Goal: Task Accomplishment & Management: Manage account settings

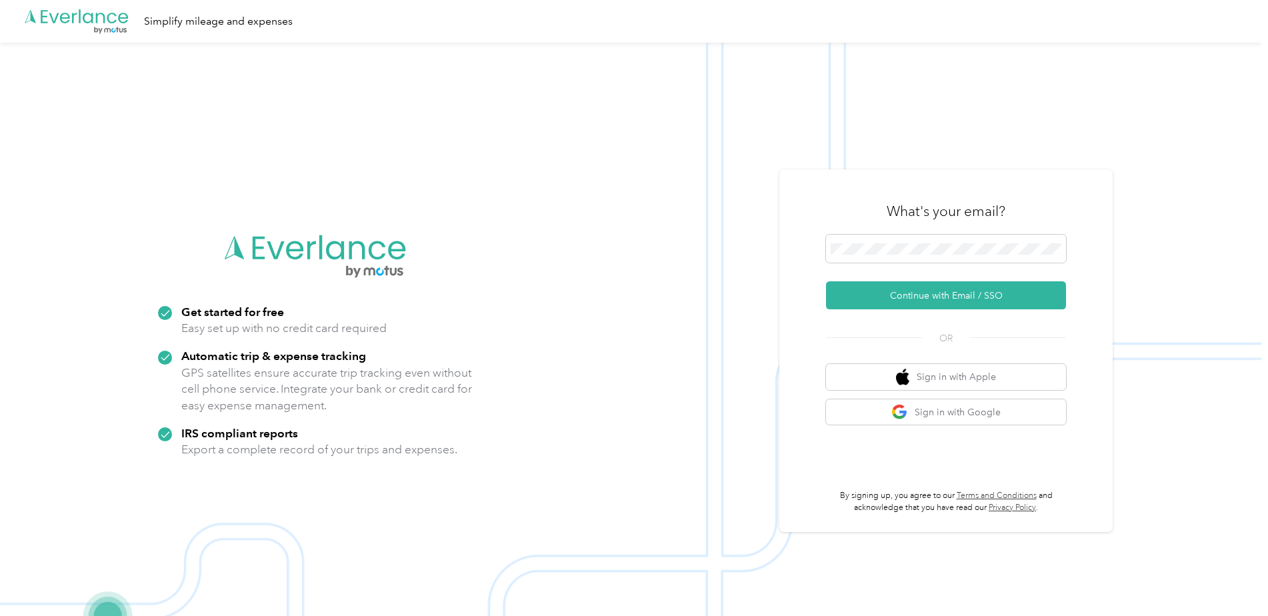
click at [1084, 244] on div "What's your email? Continue with Email / SSO OR Sign in with Apple Sign in with…" at bounding box center [945, 350] width 333 height 363
click at [963, 297] on button "Continue with Email / SSO" at bounding box center [946, 295] width 240 height 28
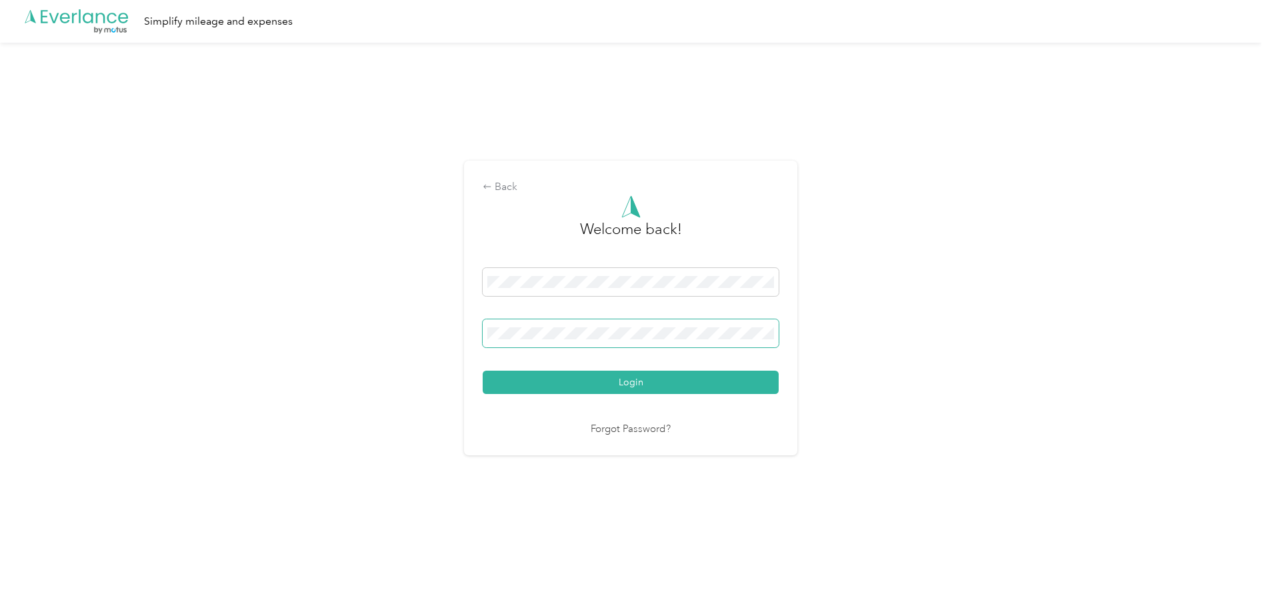
click at [483, 371] on button "Login" at bounding box center [631, 382] width 296 height 23
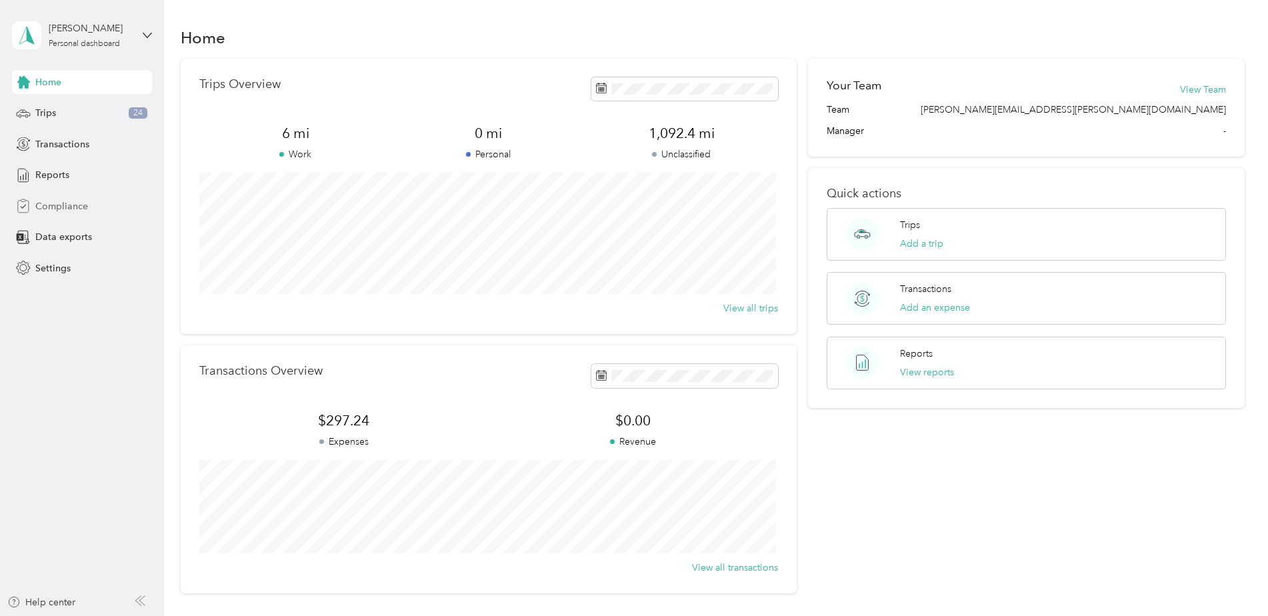
click at [73, 209] on span "Compliance" at bounding box center [61, 206] width 53 height 14
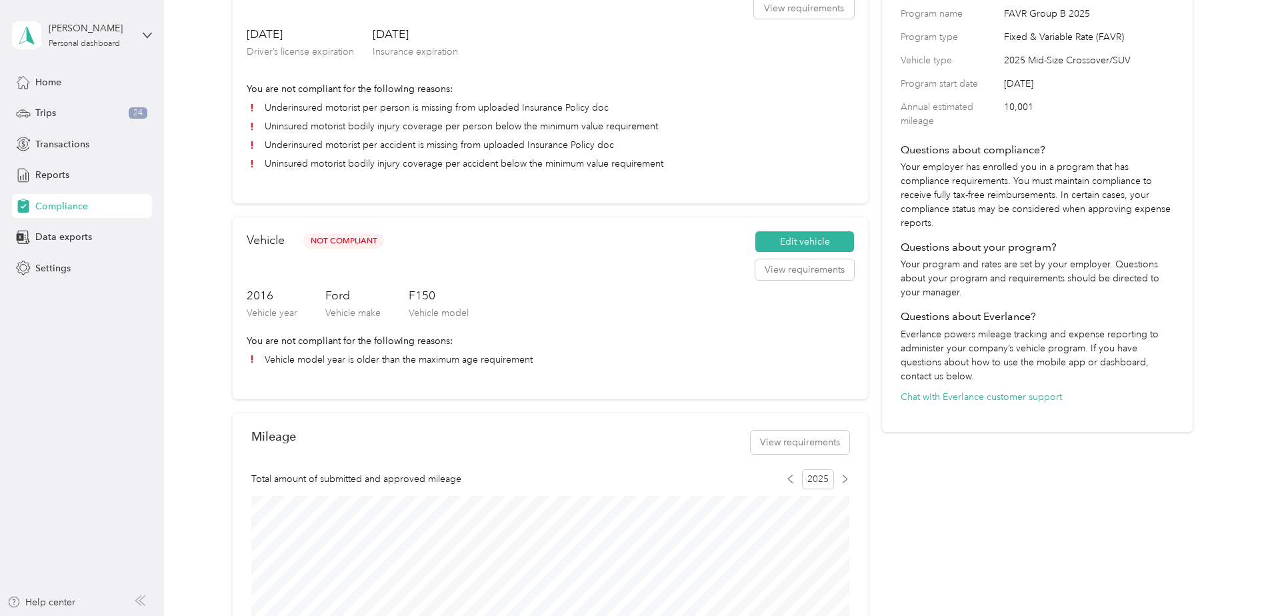
scroll to position [200, 0]
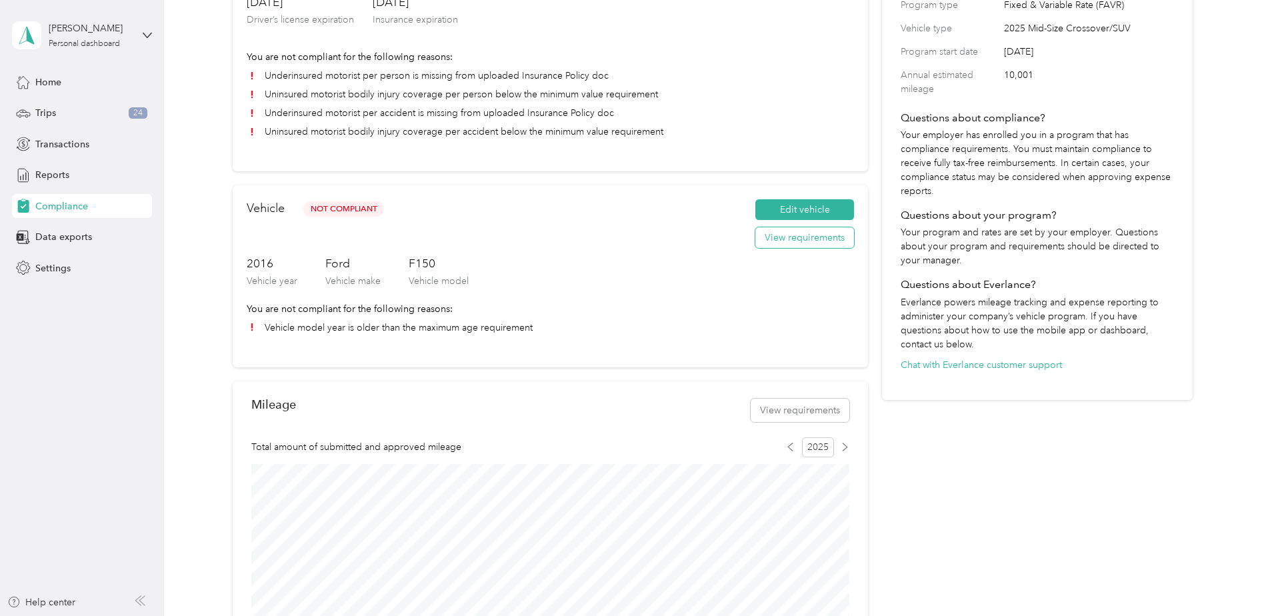
click at [801, 243] on button "View requirements" at bounding box center [804, 237] width 99 height 21
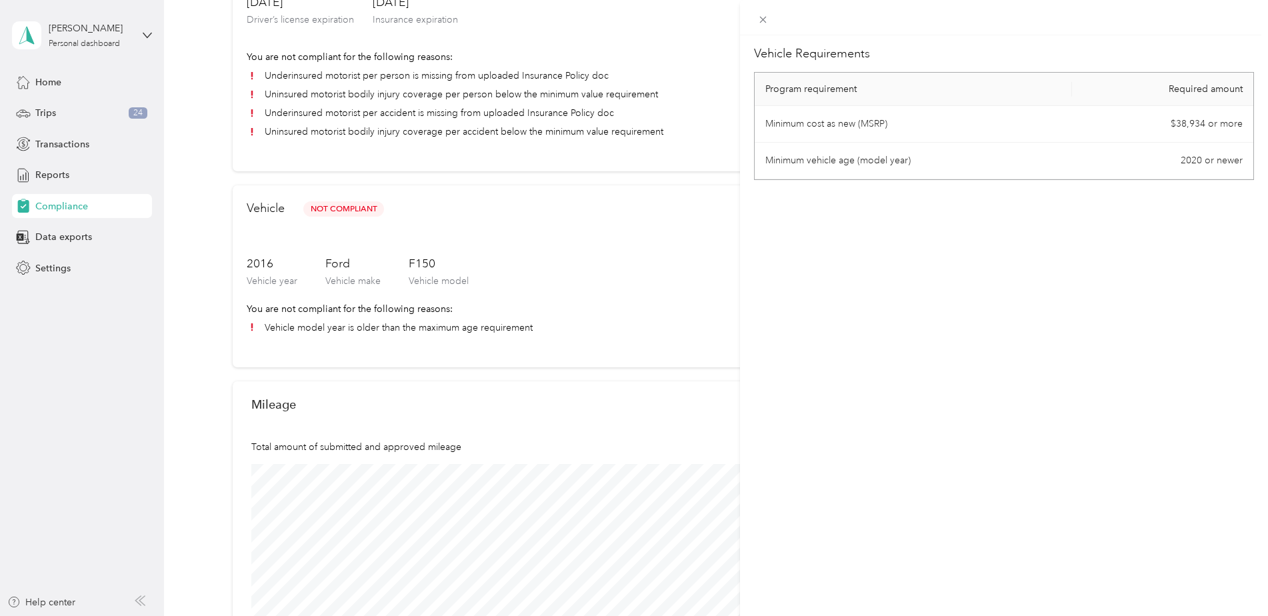
click at [613, 273] on div "Vehicle Requirements Program requirement Required amount Minimum cost as new (M…" at bounding box center [634, 308] width 1268 height 616
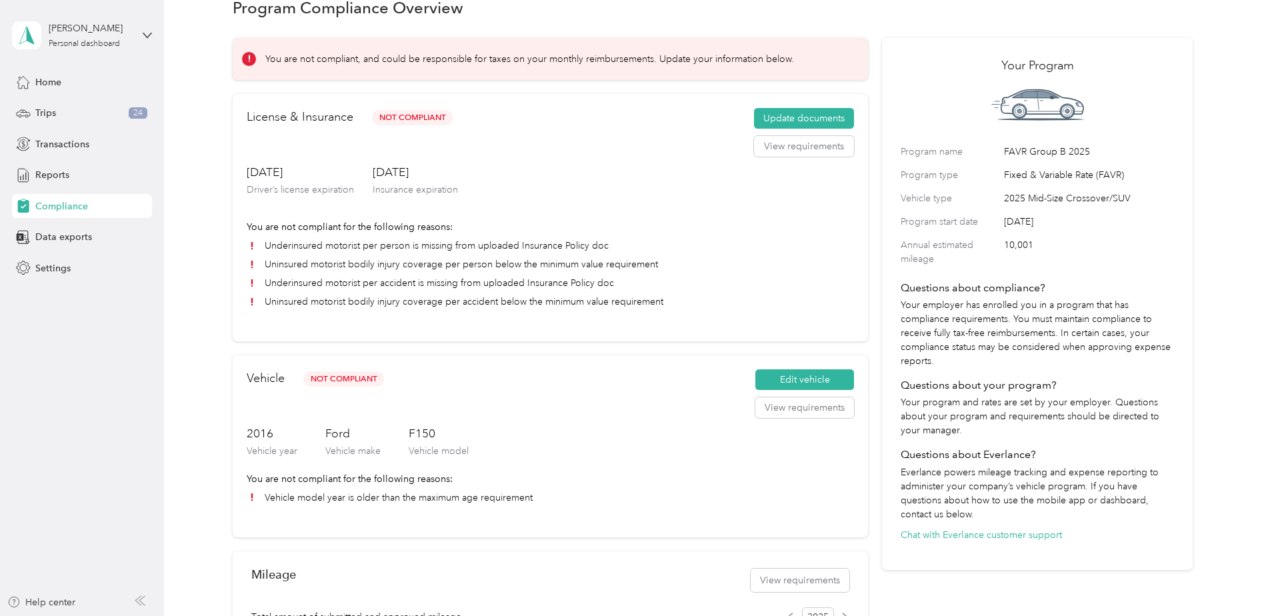
scroll to position [0, 0]
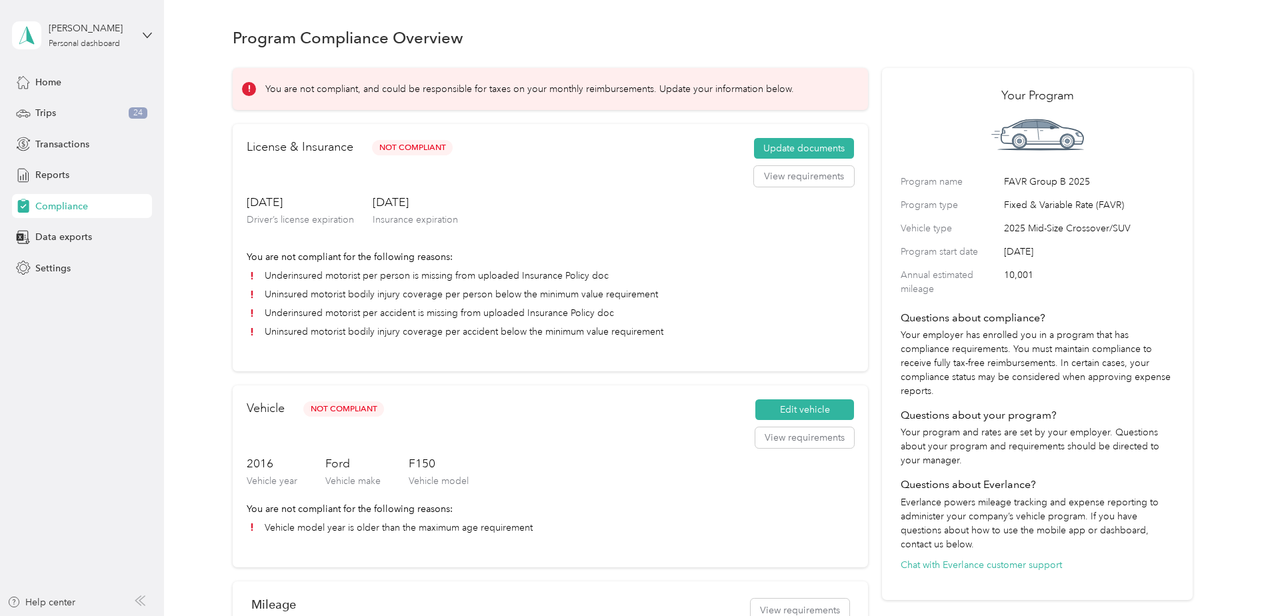
click at [655, 401] on div "Vehicle Not Compliant Edit vehicle View requirements" at bounding box center [550, 427] width 607 height 56
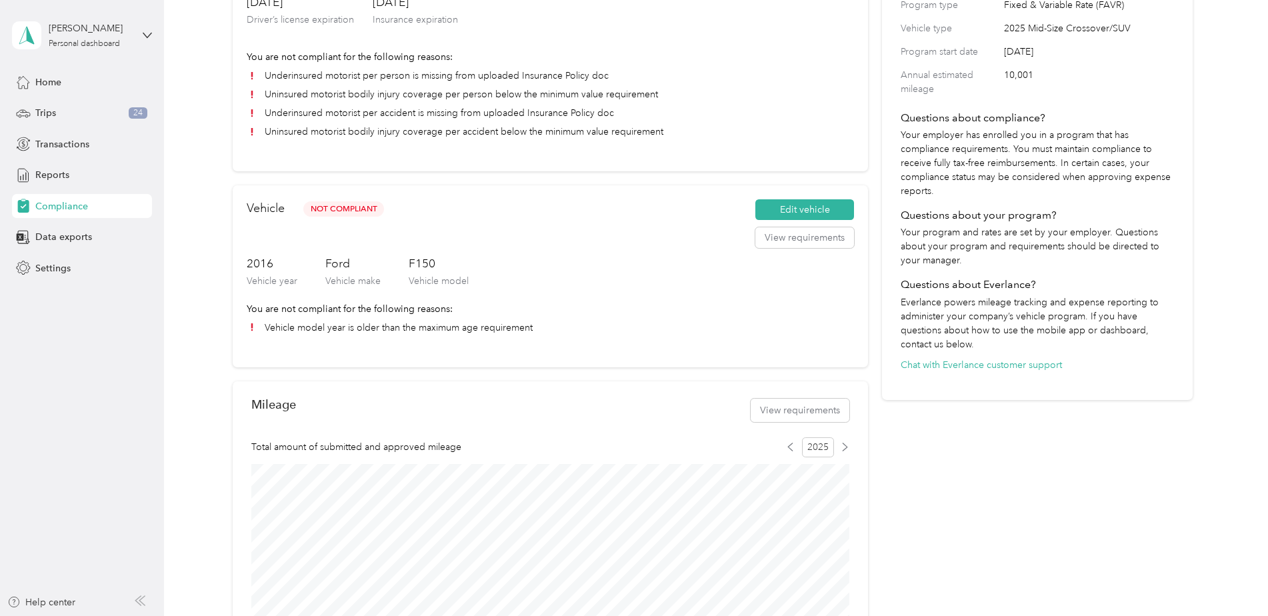
scroll to position [133, 0]
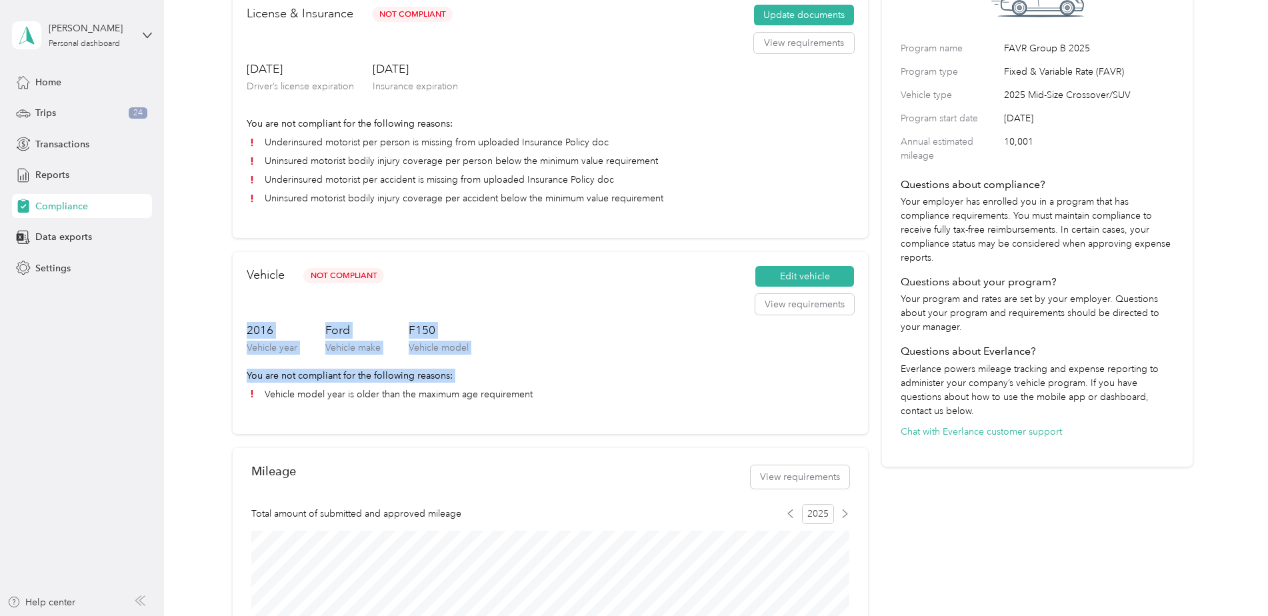
drag, startPoint x: 535, startPoint y: 396, endPoint x: 244, endPoint y: 329, distance: 299.0
click at [244, 329] on div "Vehicle Not Compliant Edit vehicle View requirements 2016 Vehicle year Ford Veh…" at bounding box center [550, 343] width 635 height 182
drag, startPoint x: 244, startPoint y: 329, endPoint x: 535, endPoint y: 411, distance: 302.0
click at [535, 411] on div "Vehicle Not Compliant Edit vehicle View requirements 2016 Vehicle year Ford Veh…" at bounding box center [550, 343] width 635 height 182
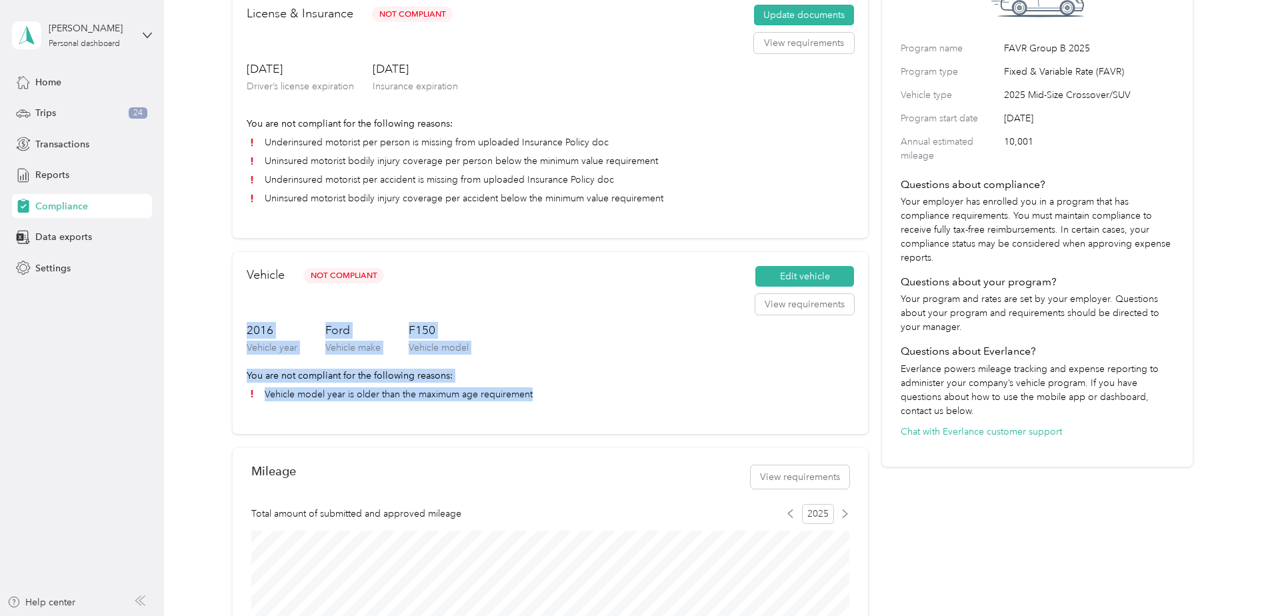
drag, startPoint x: 535, startPoint y: 411, endPoint x: 461, endPoint y: 371, distance: 83.5
click at [461, 371] on p "You are not compliant for the following reasons:" at bounding box center [550, 376] width 607 height 14
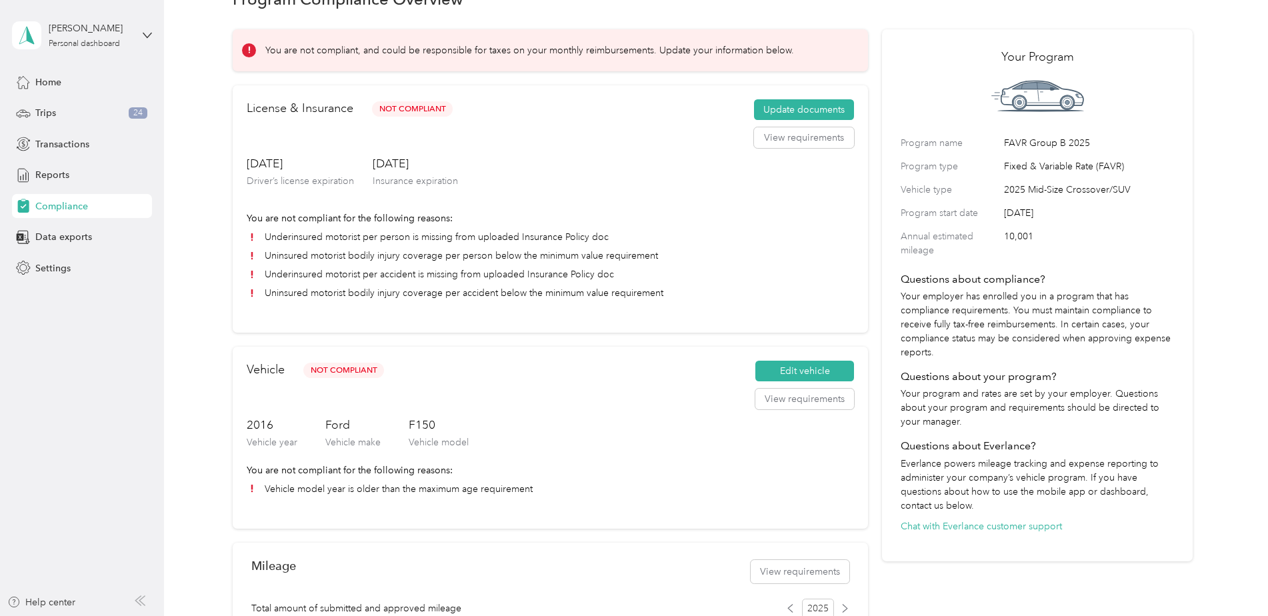
scroll to position [0, 0]
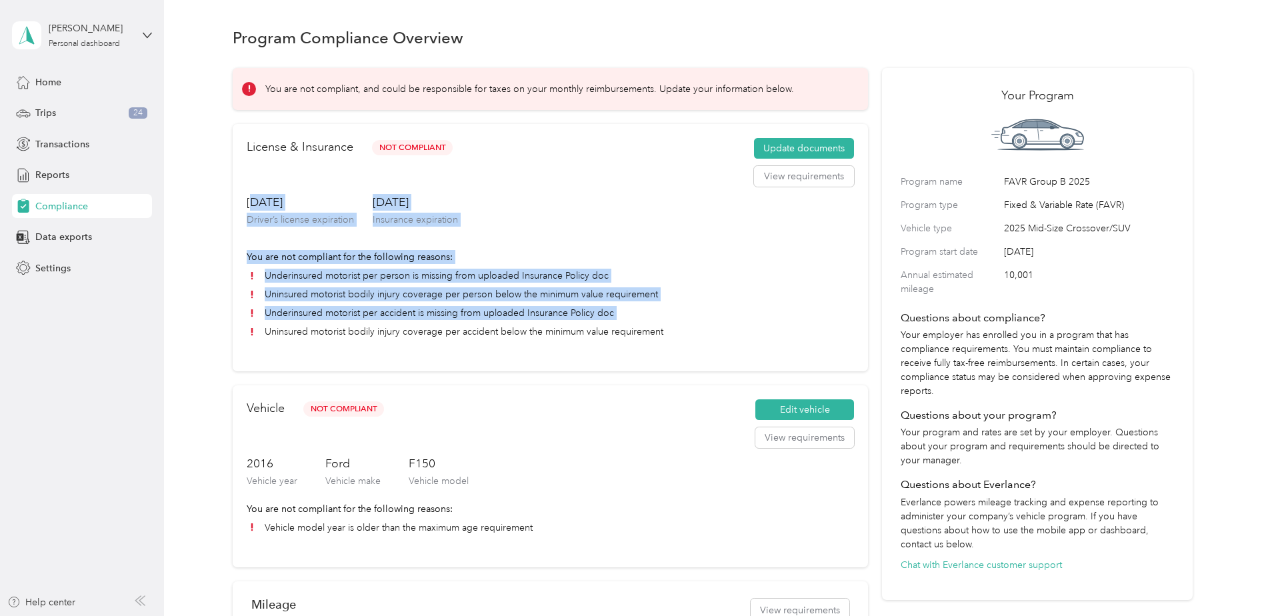
drag, startPoint x: 660, startPoint y: 333, endPoint x: 255, endPoint y: 200, distance: 425.9
click at [255, 200] on div "License & Insurance Not Compliant Update documents View requirements Mar. 25, 2…" at bounding box center [550, 247] width 635 height 247
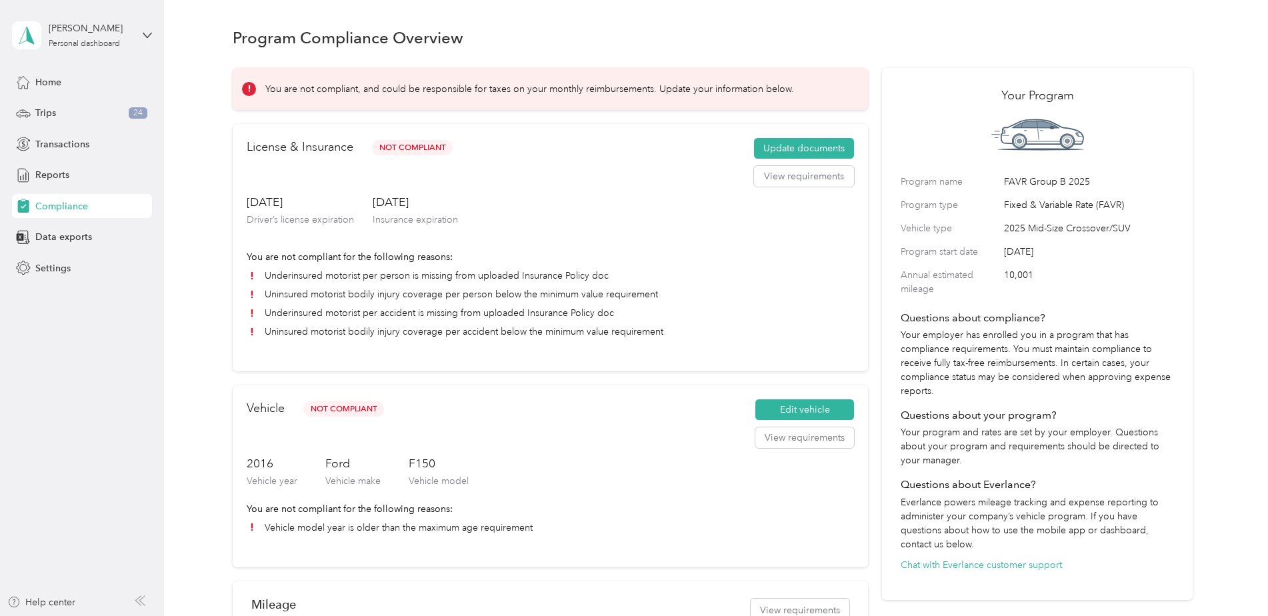
drag, startPoint x: 255, startPoint y: 200, endPoint x: 247, endPoint y: 197, distance: 9.1
click at [247, 197] on h3 "[DATE]" at bounding box center [300, 202] width 107 height 17
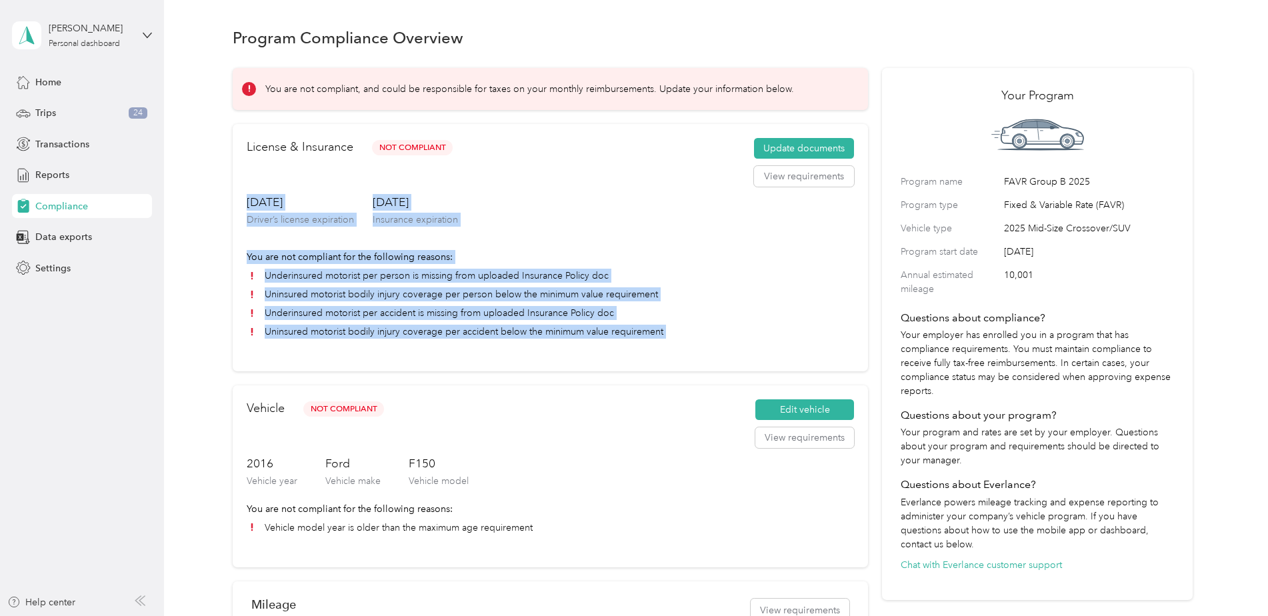
drag, startPoint x: 247, startPoint y: 197, endPoint x: 664, endPoint y: 349, distance: 444.2
click at [664, 349] on div "License & Insurance Not Compliant Update documents View requirements Mar. 25, 2…" at bounding box center [550, 247] width 635 height 247
drag, startPoint x: 664, startPoint y: 349, endPoint x: 671, endPoint y: 365, distance: 17.6
click at [671, 365] on div "License & Insurance Not Compliant Update documents View requirements Mar. 25, 2…" at bounding box center [550, 247] width 635 height 247
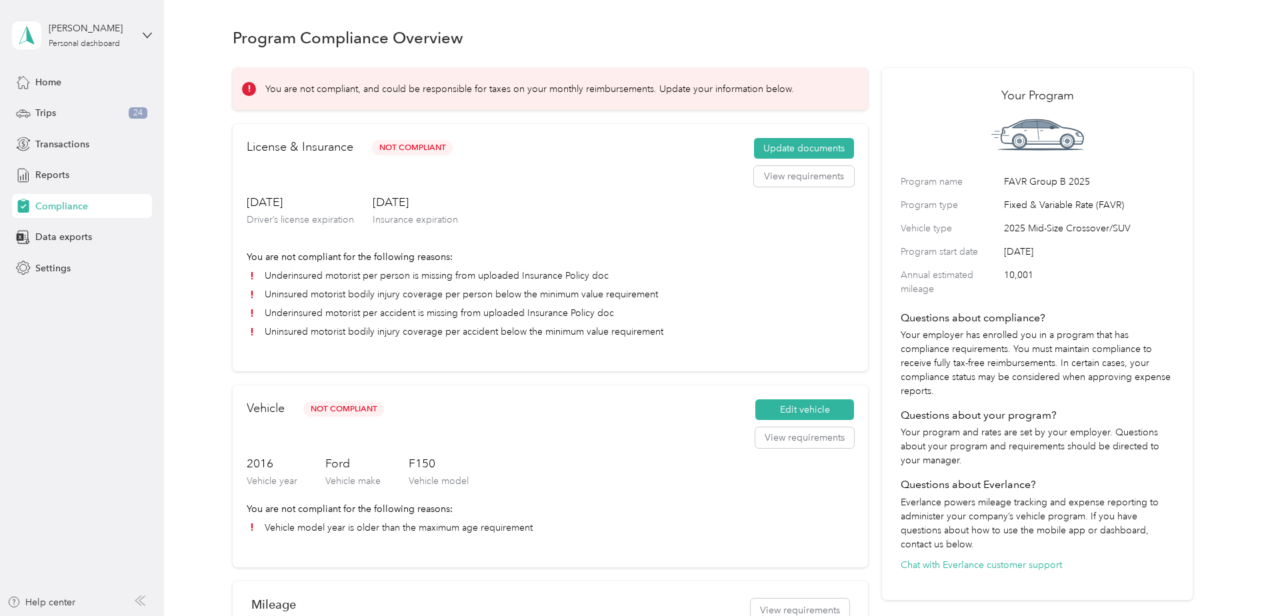
click at [669, 370] on div "License & Insurance Not Compliant Update documents View requirements Mar. 25, 2…" at bounding box center [550, 247] width 635 height 247
click at [669, 372] on div "You are not compliant, and could be responsible for taxes on your monthly reimb…" at bounding box center [550, 536] width 635 height 937
click at [774, 175] on button "View requirements" at bounding box center [804, 176] width 100 height 21
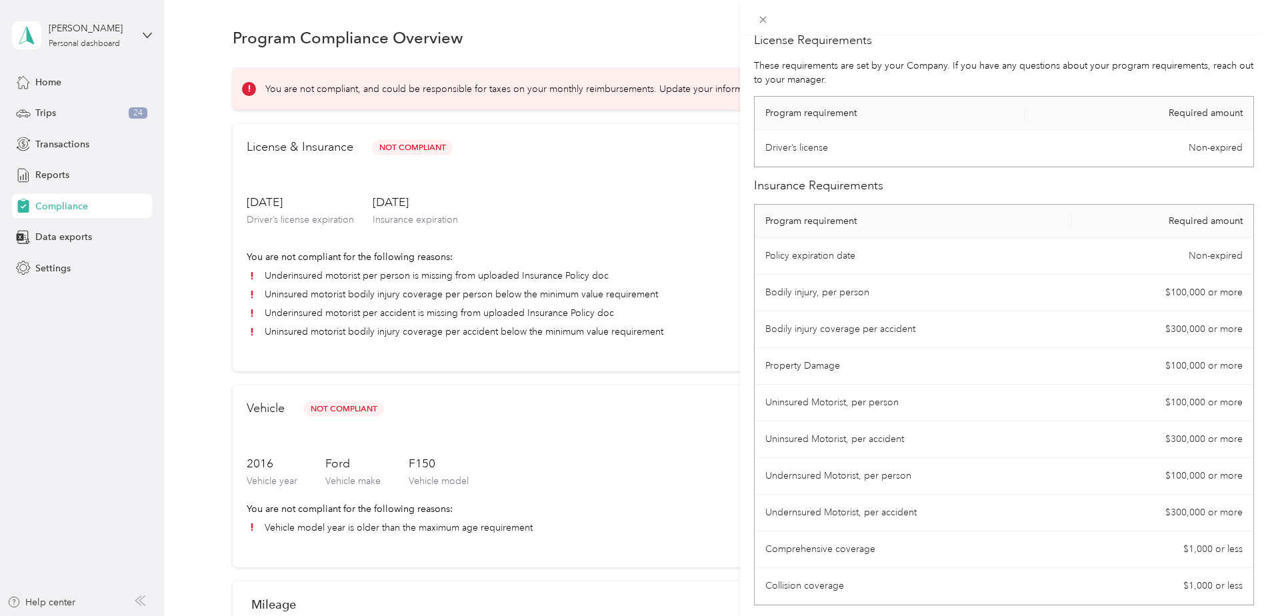
scroll to position [80, 0]
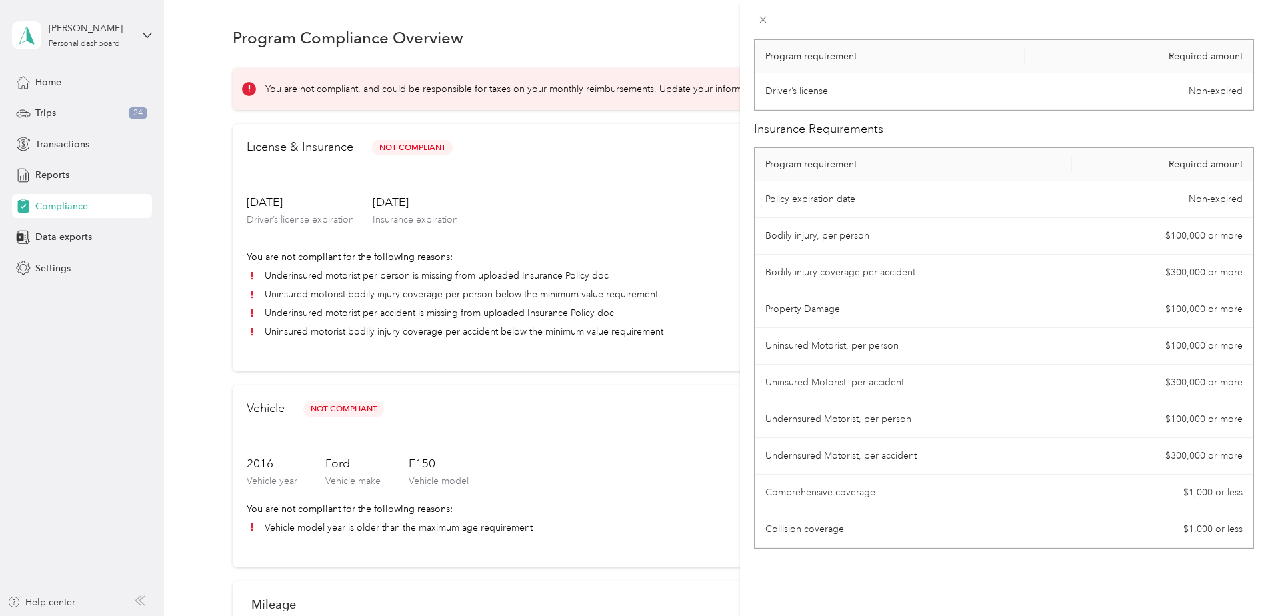
drag, startPoint x: 445, startPoint y: 282, endPoint x: 445, endPoint y: 253, distance: 29.3
drag, startPoint x: 757, startPoint y: 19, endPoint x: 729, endPoint y: 78, distance: 65.0
click at [757, 19] on icon at bounding box center [762, 19] width 11 height 11
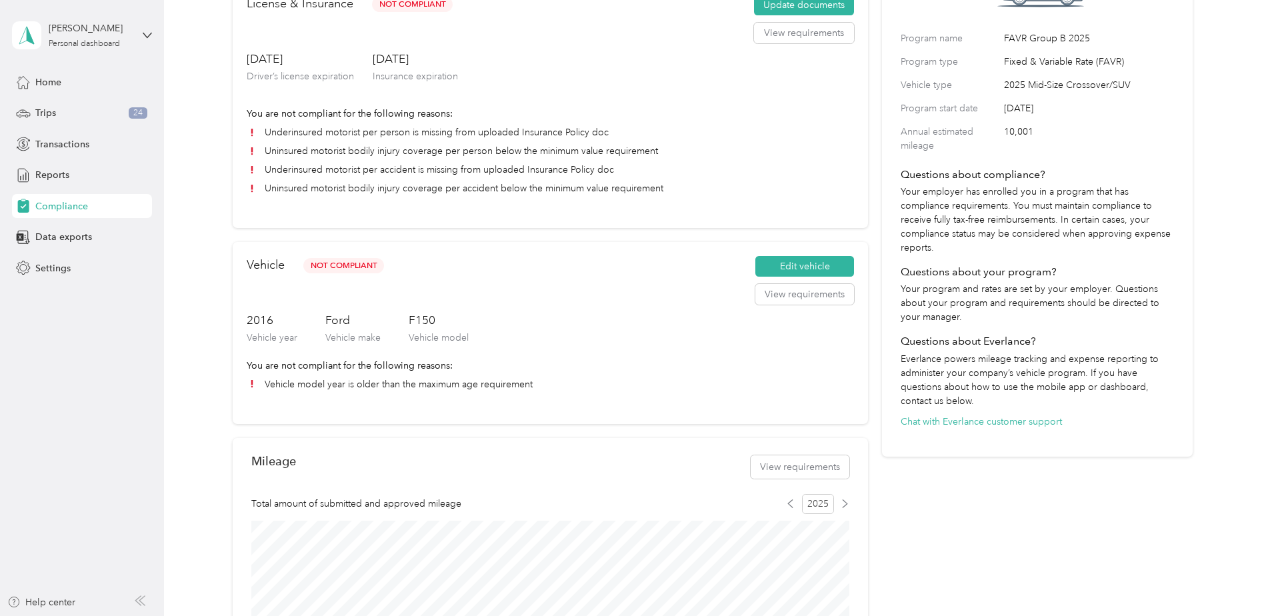
scroll to position [0, 0]
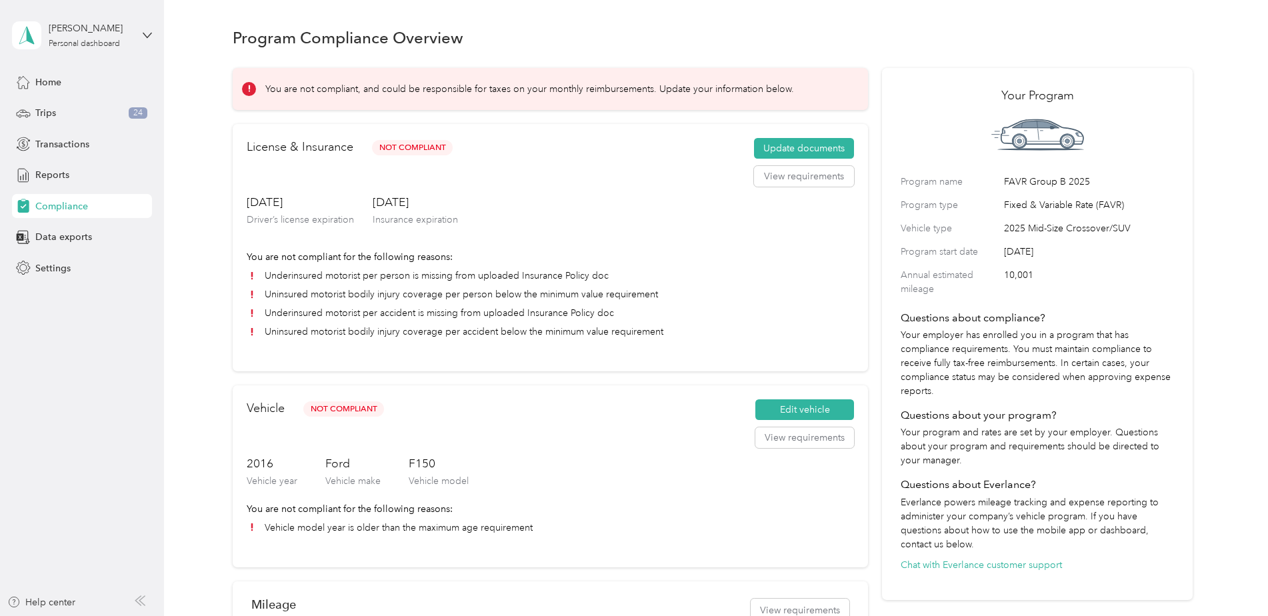
click at [481, 273] on li "Underinsured motorist per person is missing from uploaded Insurance Policy doc" at bounding box center [550, 276] width 607 height 14
click at [79, 107] on div "Trips 24" at bounding box center [82, 113] width 140 height 24
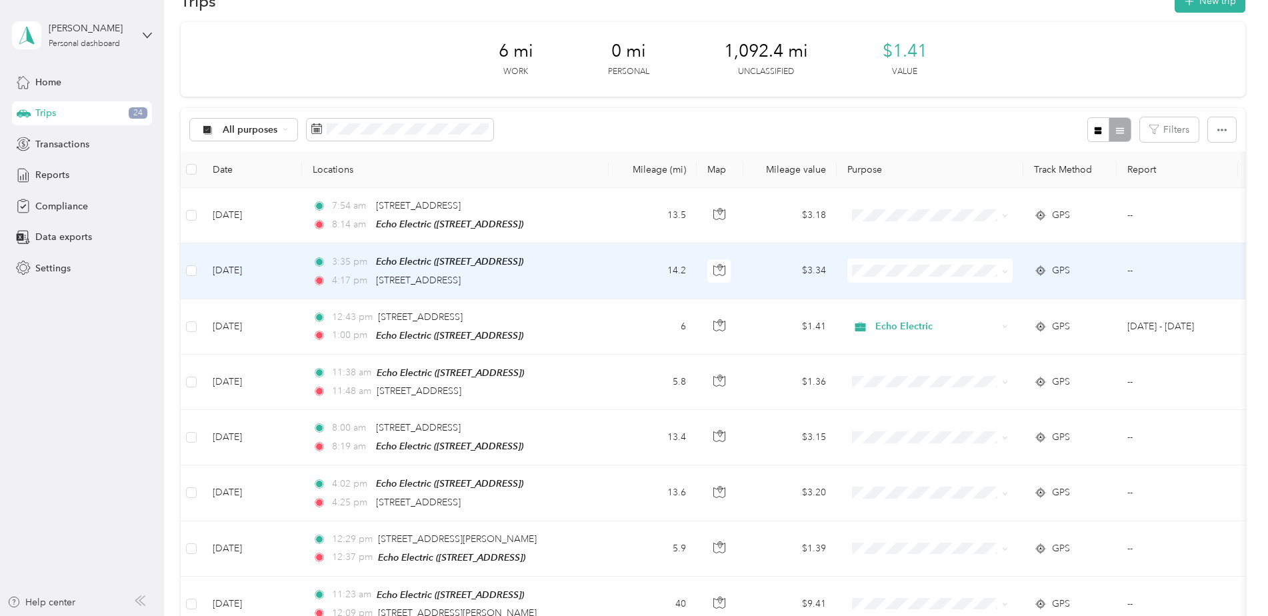
scroll to position [67, 0]
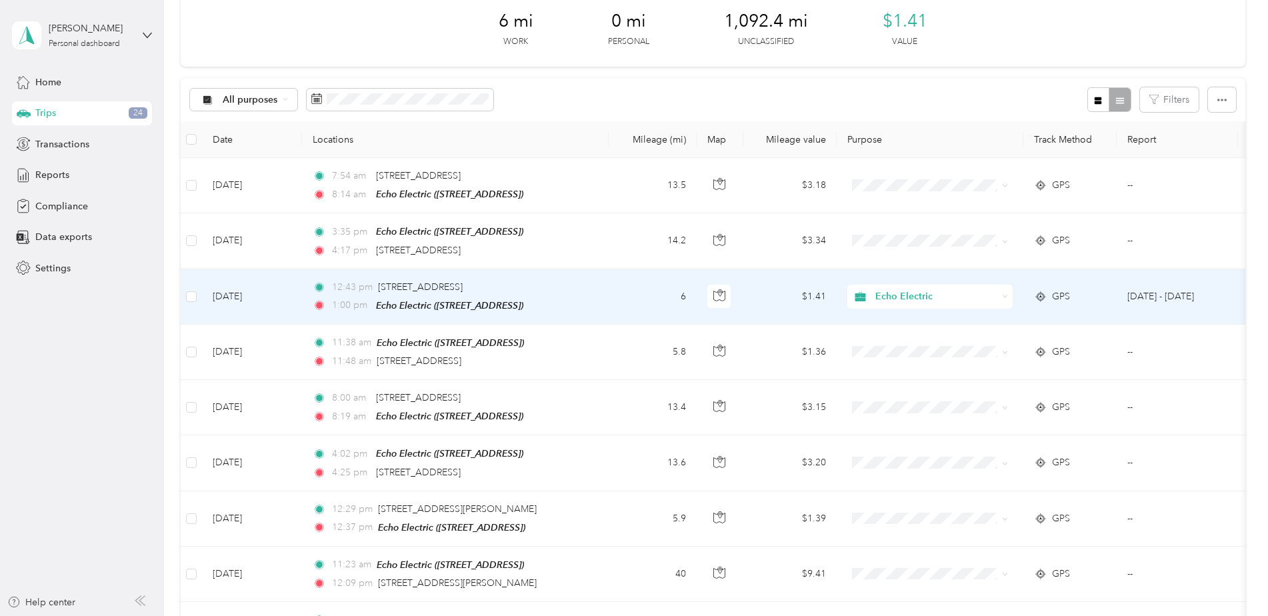
click at [988, 295] on span "Echo Electric" at bounding box center [936, 296] width 122 height 15
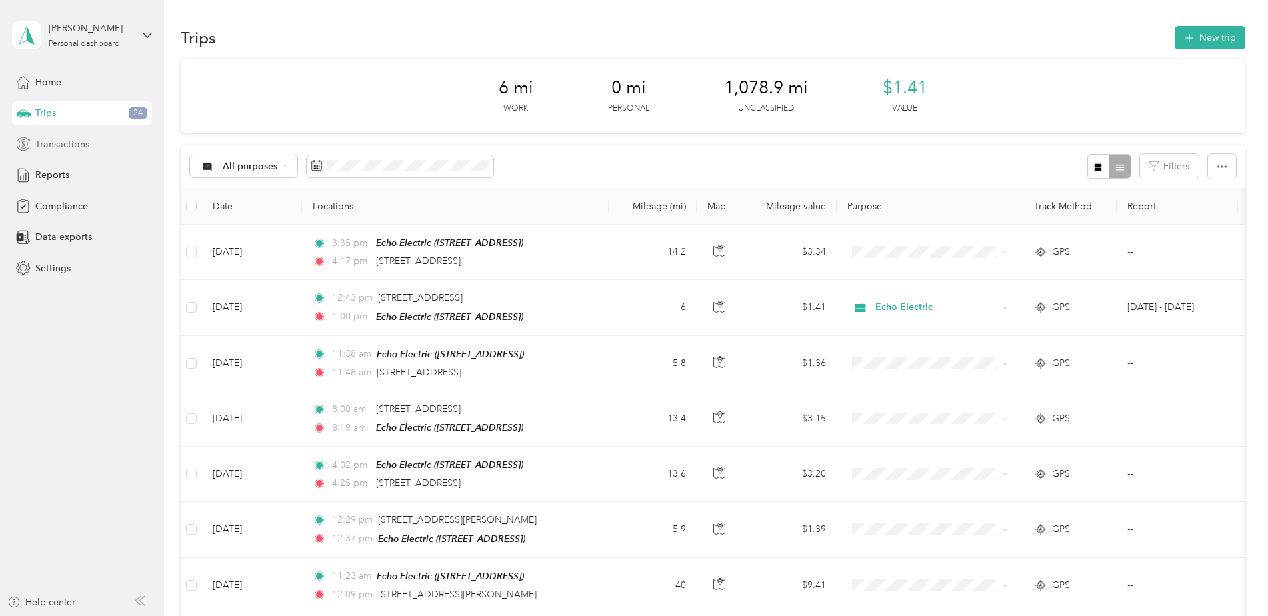
click at [86, 133] on div "Transactions" at bounding box center [82, 144] width 140 height 24
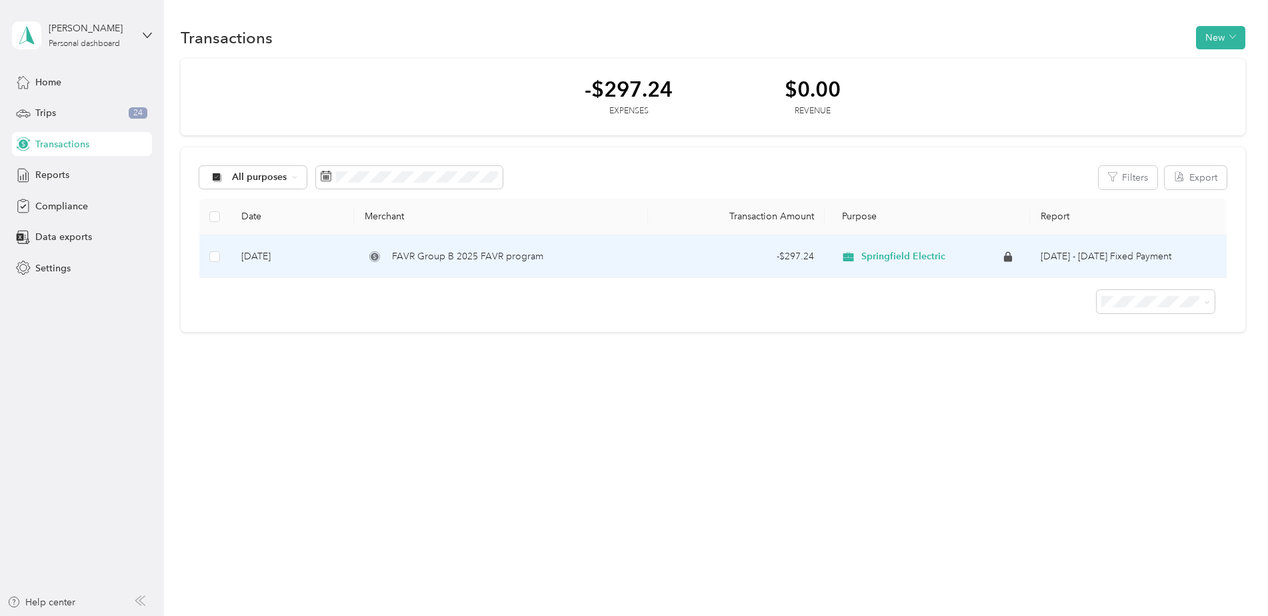
click at [750, 254] on div "- $297.24" at bounding box center [736, 256] width 155 height 15
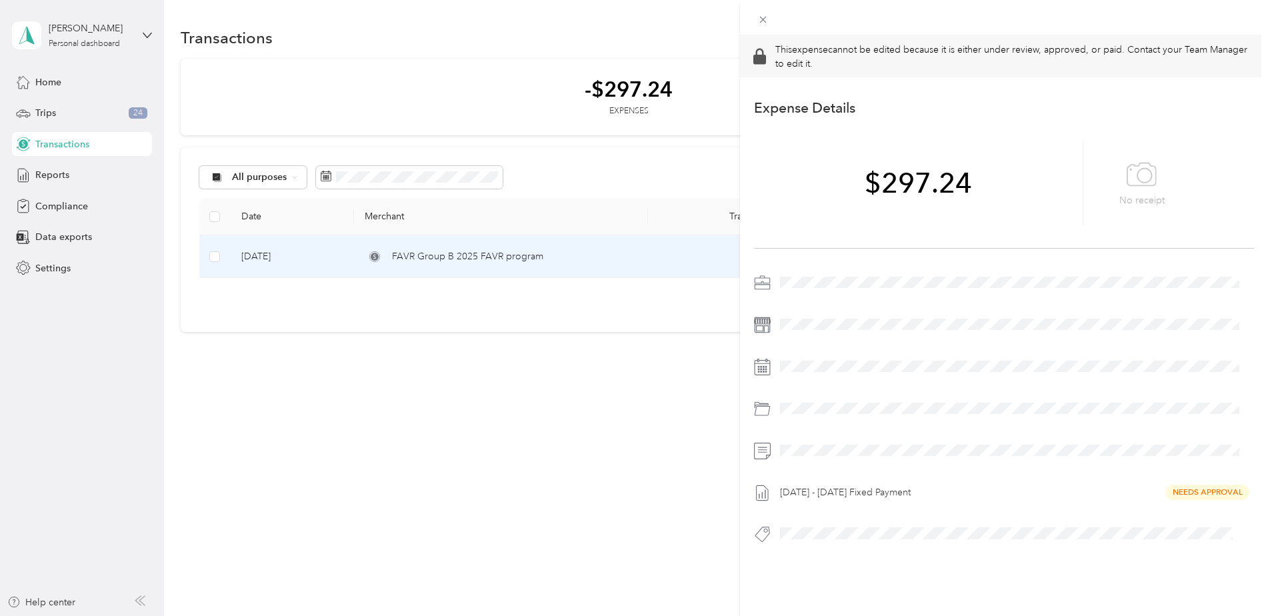
click at [592, 283] on div "This expense cannot be edited because it is either under review, approved, or p…" at bounding box center [634, 308] width 1268 height 616
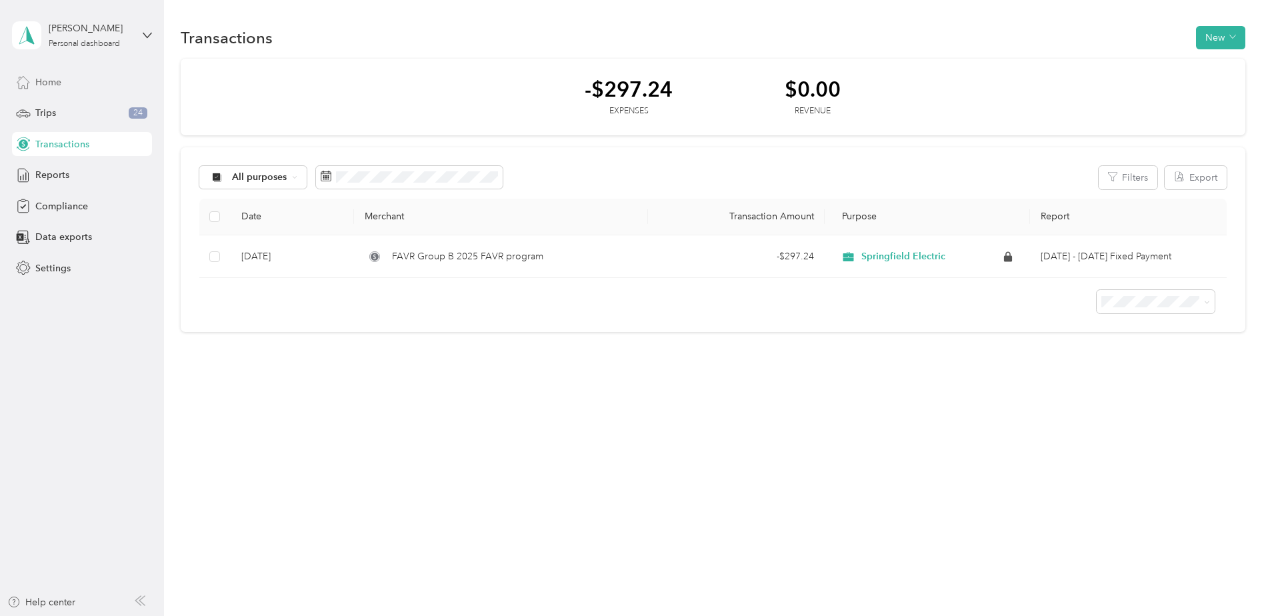
click at [72, 85] on div "Home" at bounding box center [82, 82] width 140 height 24
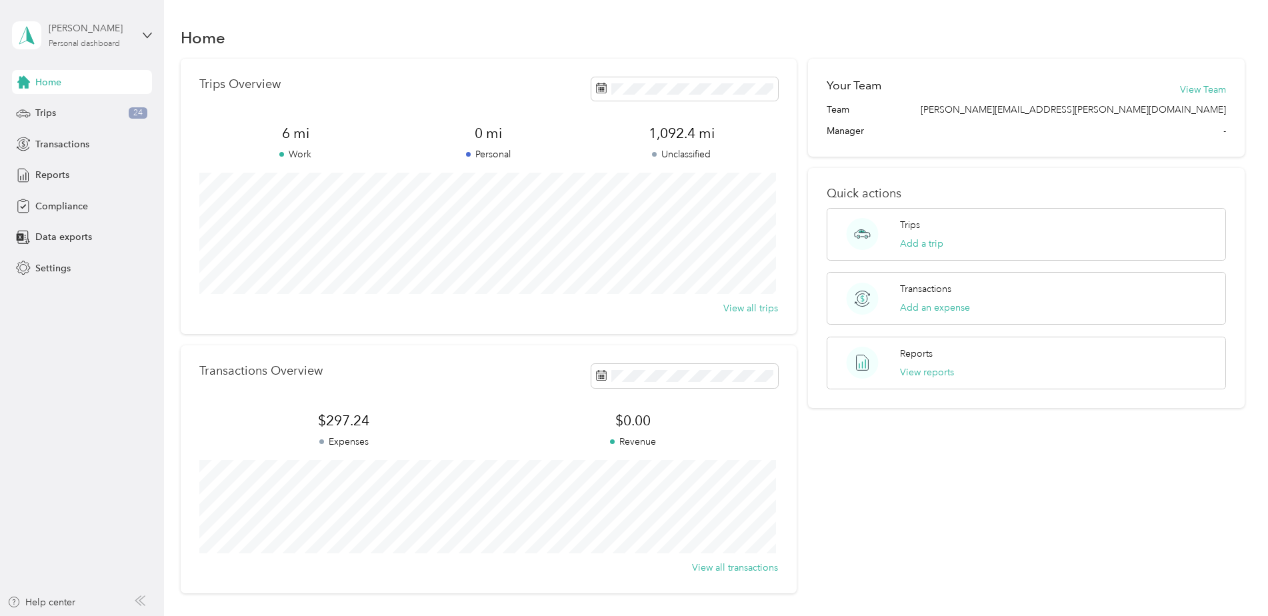
click at [108, 34] on div "[PERSON_NAME]" at bounding box center [90, 28] width 83 height 14
click at [88, 357] on aside "[PERSON_NAME] Personal dashboard Home Trips 24 Transactions Reports Compliance …" at bounding box center [82, 308] width 164 height 616
click at [61, 144] on span "Transactions" at bounding box center [62, 144] width 54 height 14
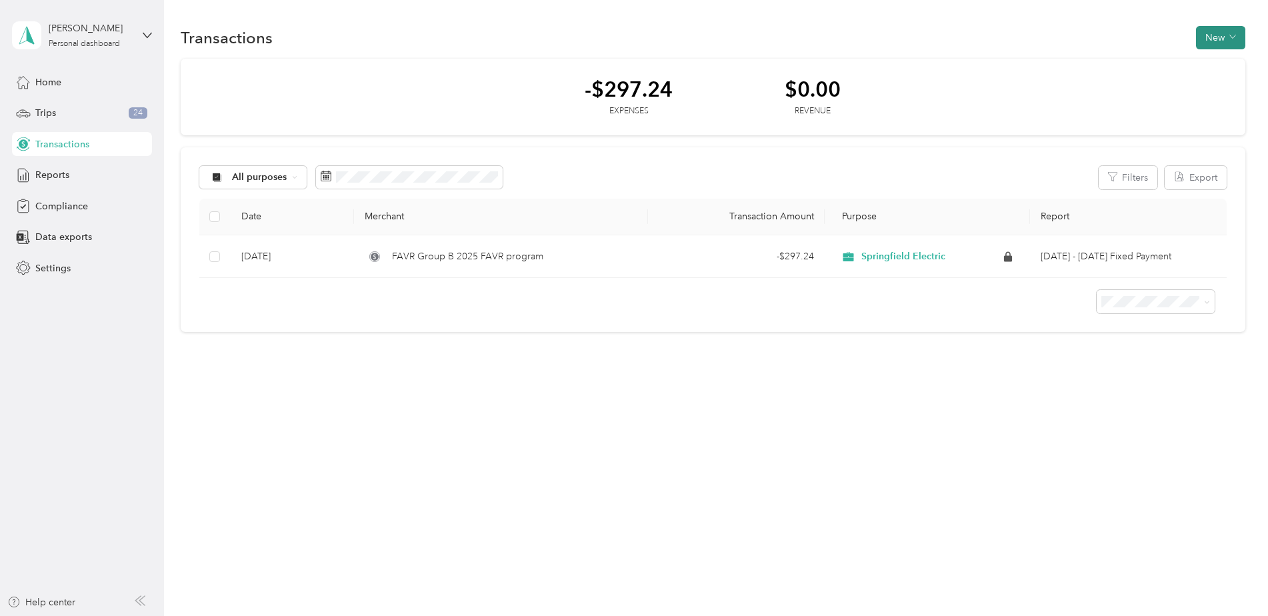
click at [1245, 39] on button "New" at bounding box center [1220, 37] width 49 height 23
click at [38, 167] on div "Reports" at bounding box center [82, 175] width 140 height 24
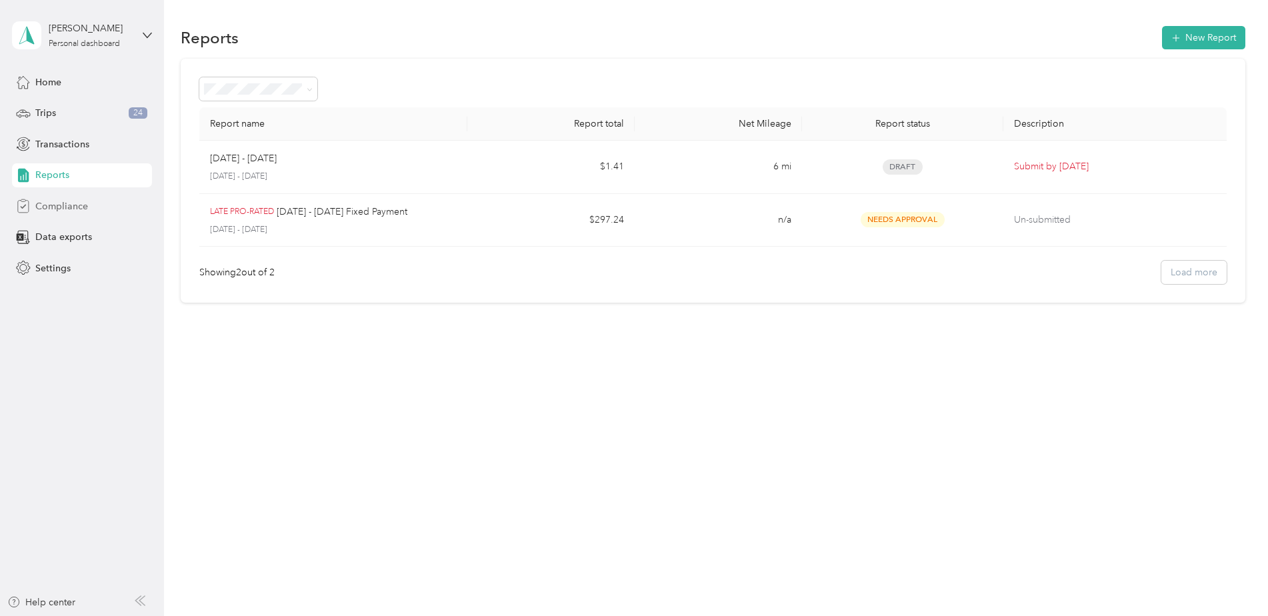
click at [46, 214] on div "Compliance" at bounding box center [82, 206] width 140 height 24
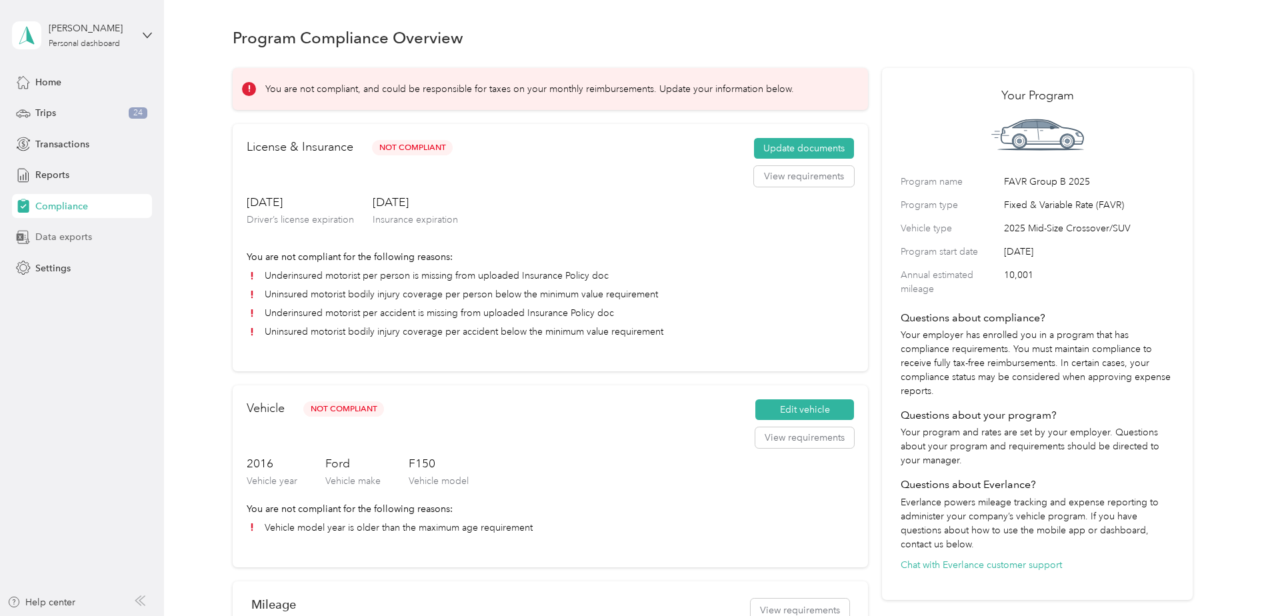
click at [69, 237] on span "Data exports" at bounding box center [63, 237] width 57 height 14
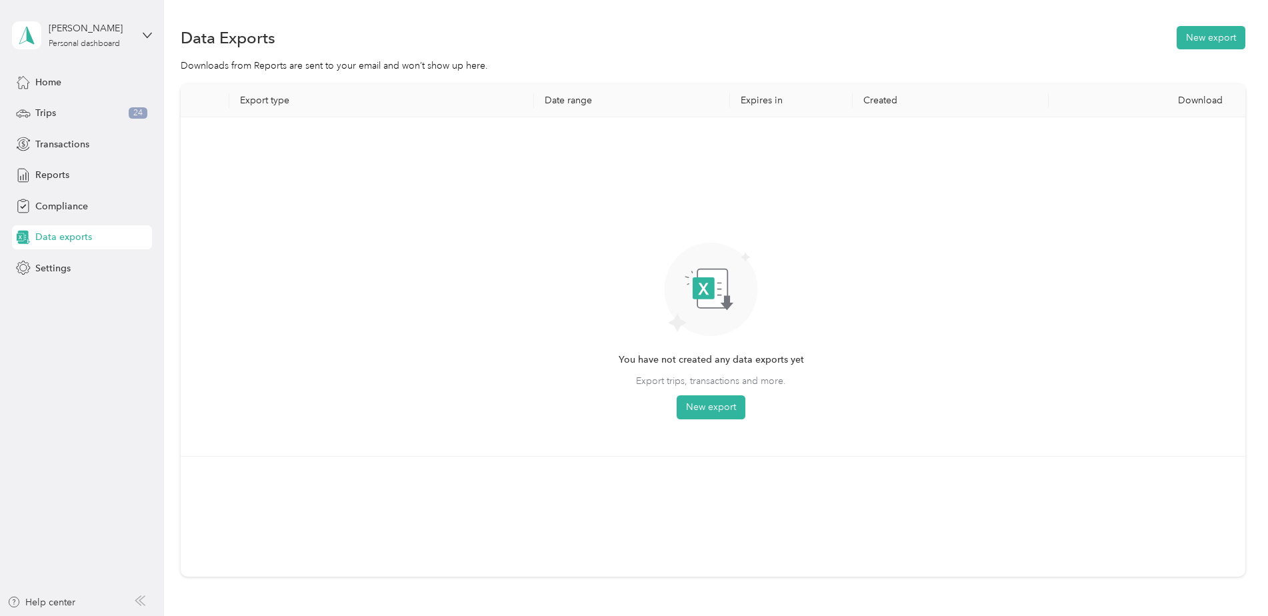
click at [53, 283] on aside "[PERSON_NAME] Personal dashboard Home Trips 24 Transactions Reports Compliance …" at bounding box center [82, 308] width 164 height 616
click at [55, 270] on span "Settings" at bounding box center [52, 268] width 35 height 14
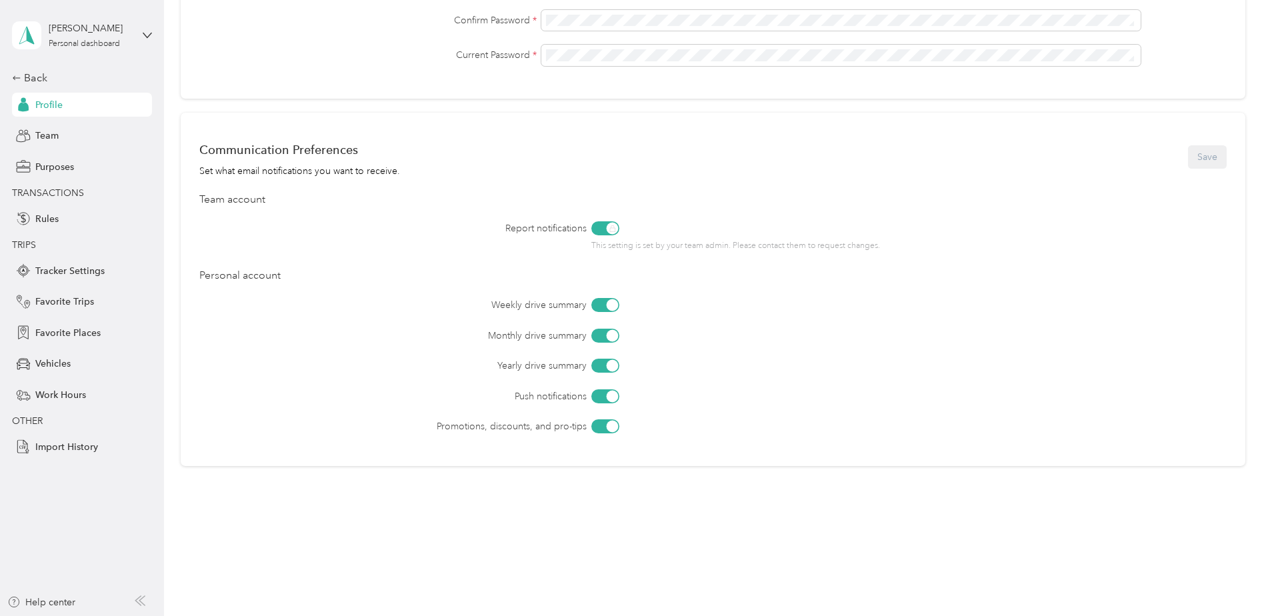
scroll to position [447, 0]
click at [60, 277] on span "Tracker Settings" at bounding box center [69, 271] width 69 height 14
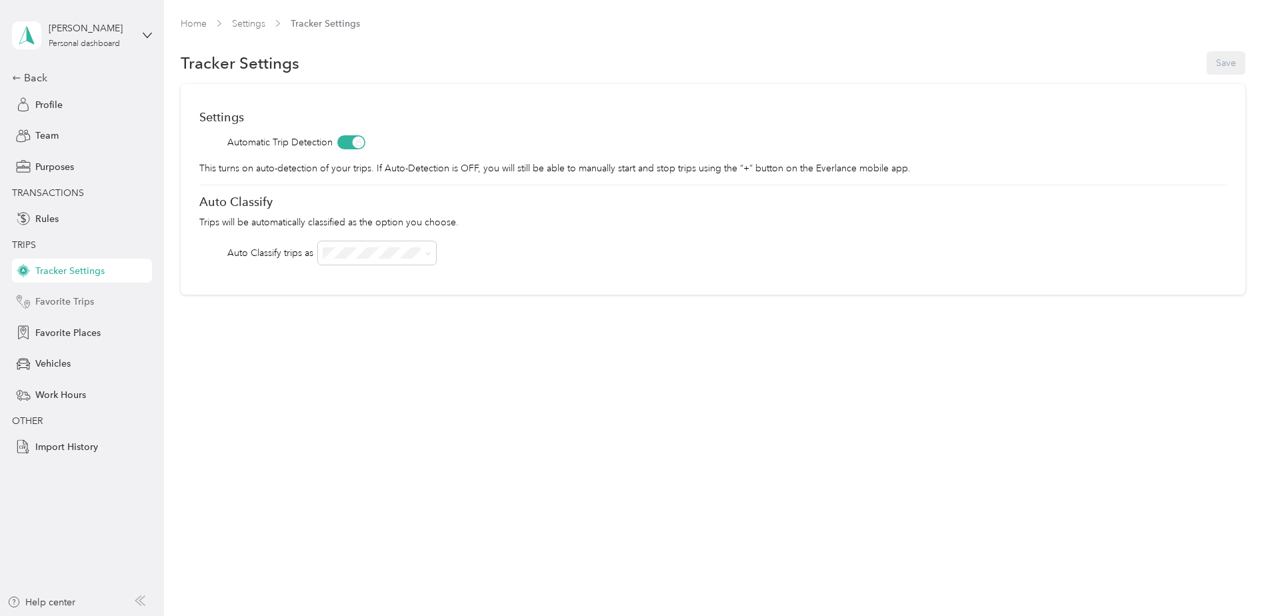
click at [73, 309] on span "Favorite Trips" at bounding box center [64, 302] width 59 height 14
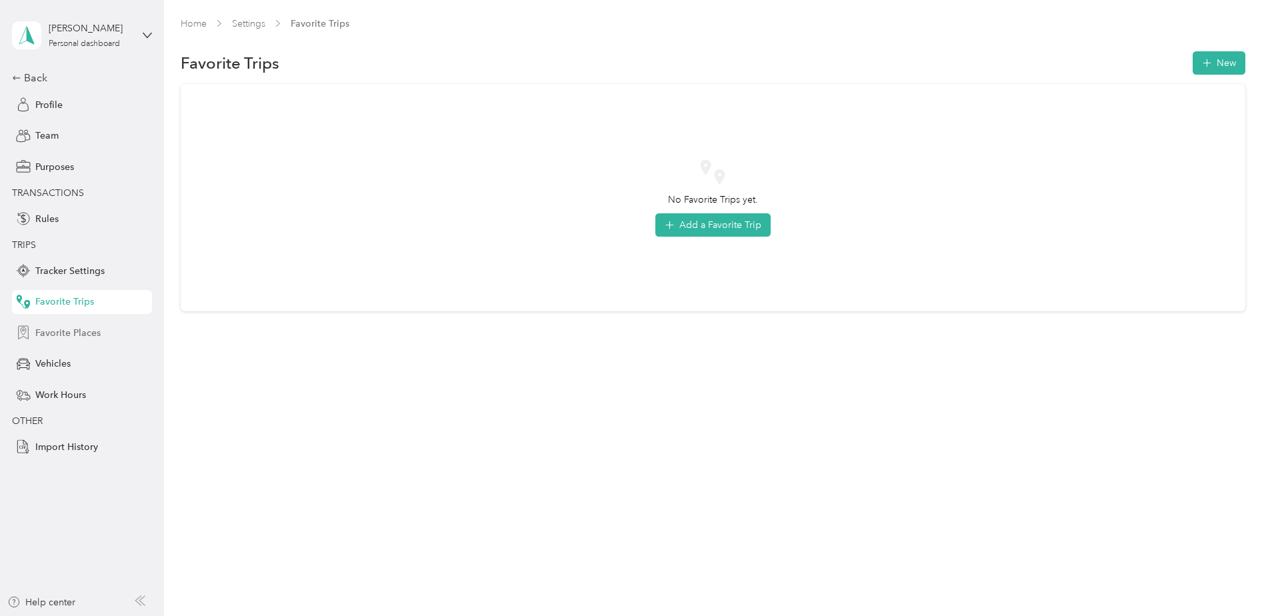
click at [73, 335] on span "Favorite Places" at bounding box center [67, 333] width 65 height 14
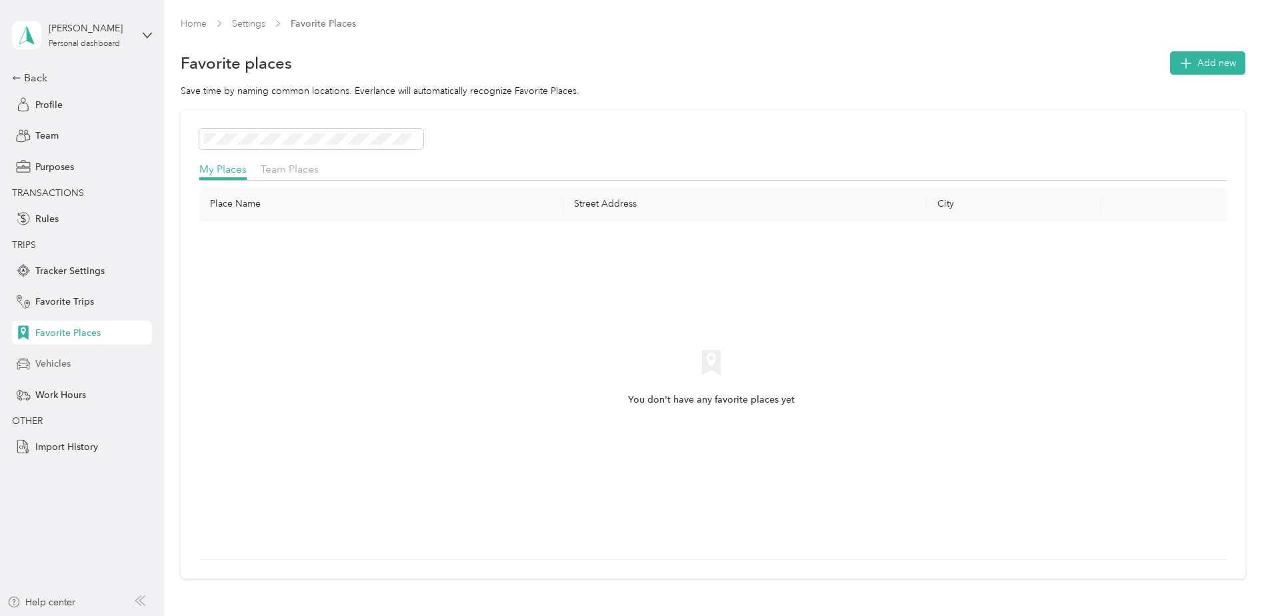
click at [67, 369] on span "Vehicles" at bounding box center [52, 364] width 35 height 14
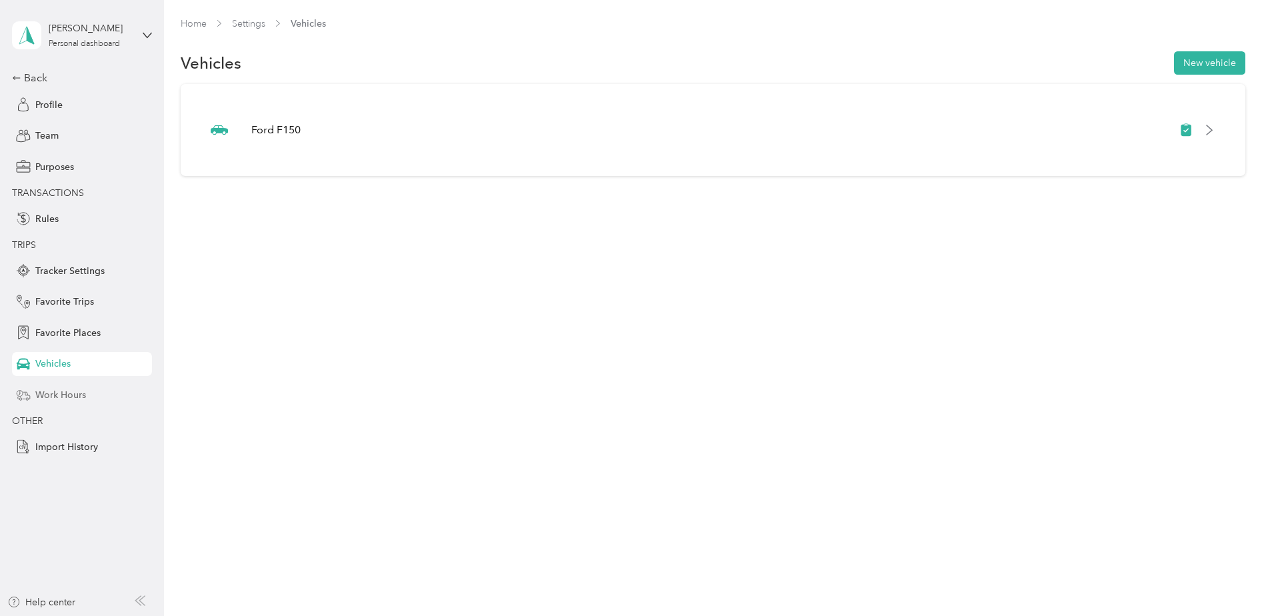
click at [71, 389] on span "Work Hours" at bounding box center [60, 395] width 51 height 14
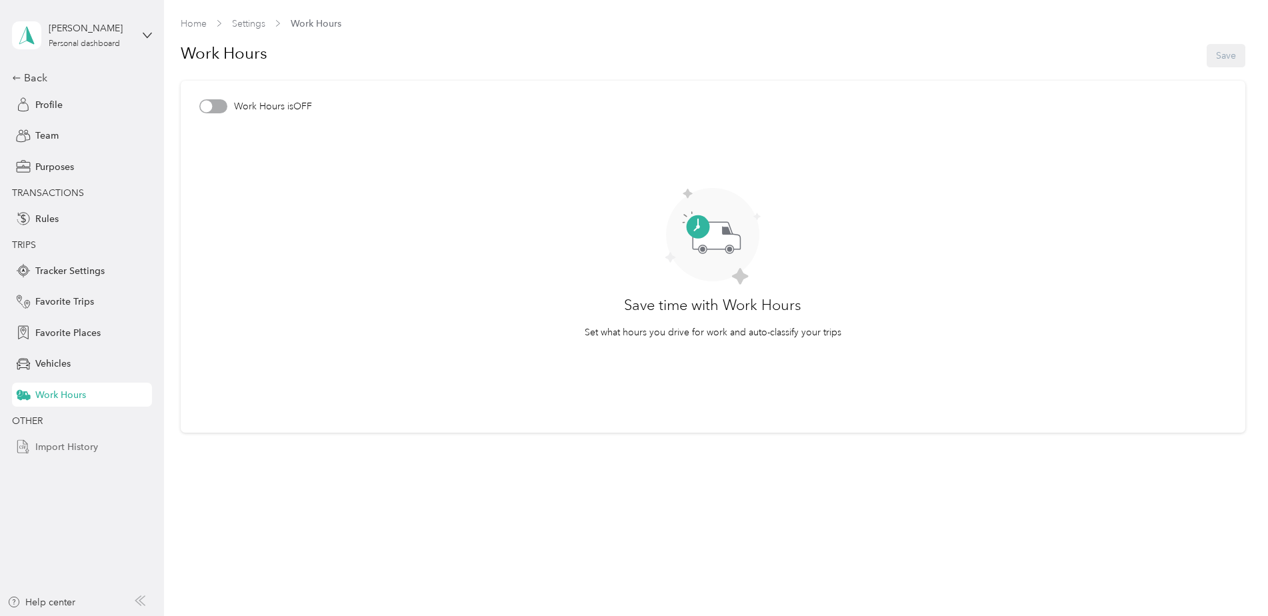
click at [73, 453] on span "Import History" at bounding box center [66, 447] width 63 height 14
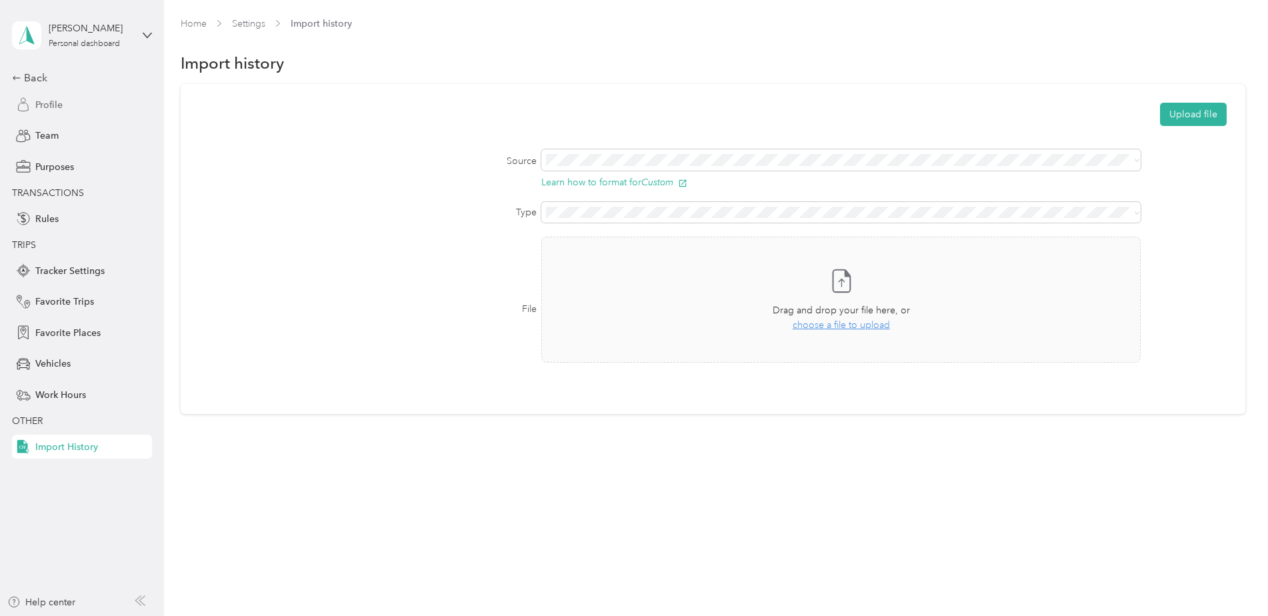
click at [73, 106] on div "Profile" at bounding box center [82, 105] width 140 height 24
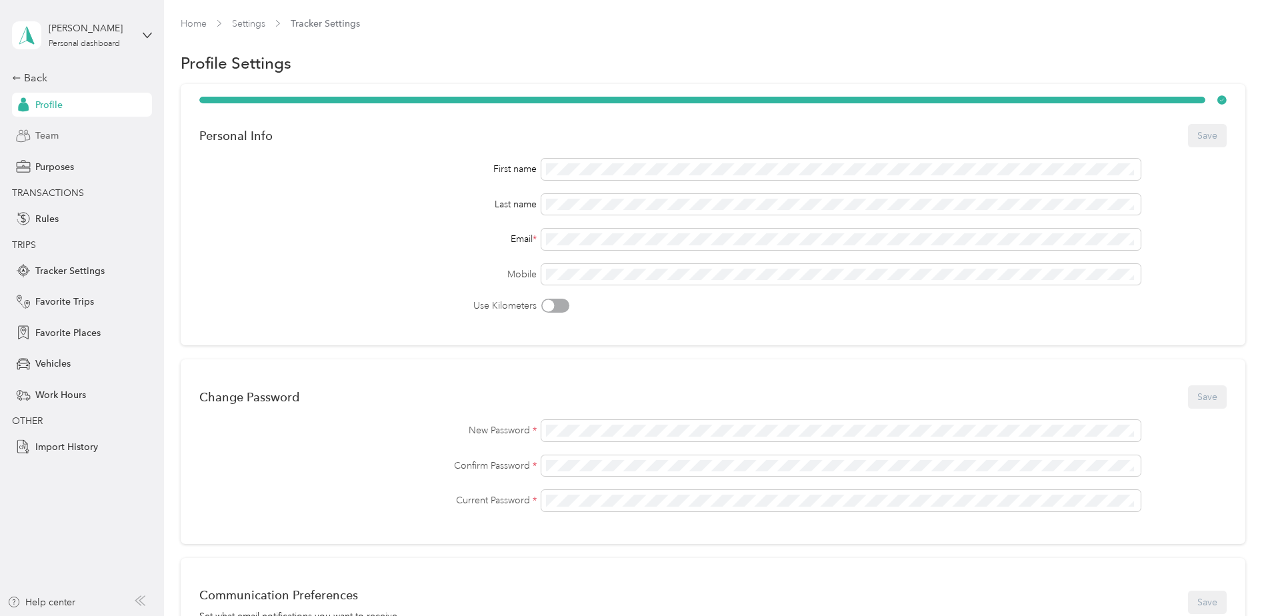
click at [57, 137] on span "Team" at bounding box center [46, 136] width 23 height 14
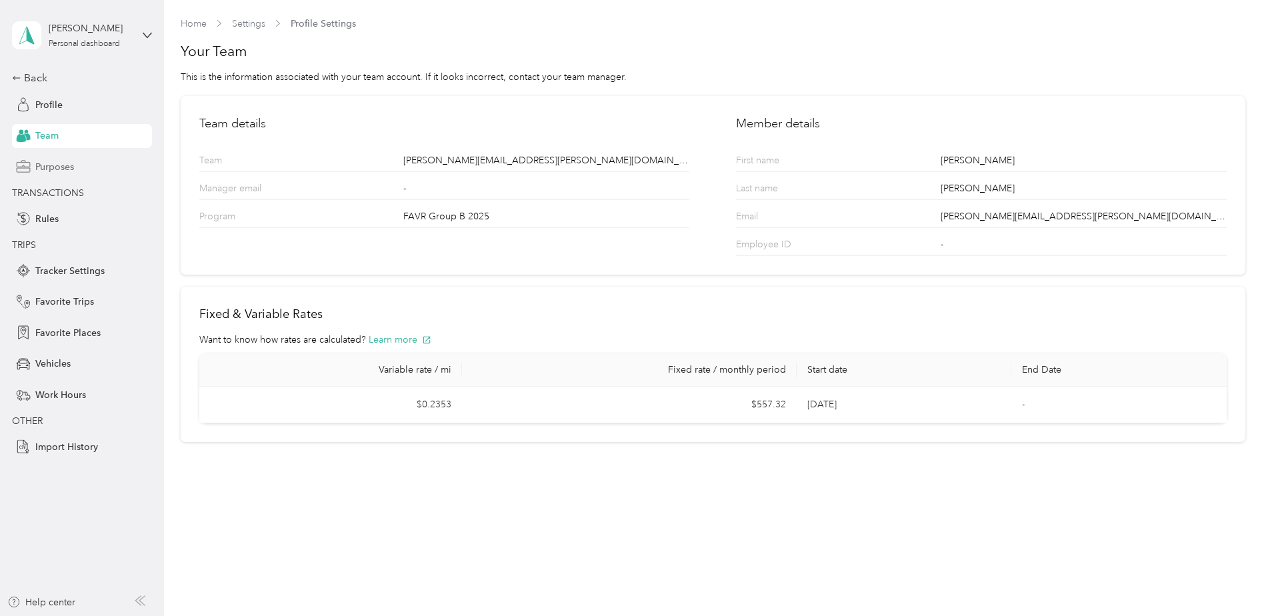
click at [65, 160] on span "Purposes" at bounding box center [54, 167] width 39 height 14
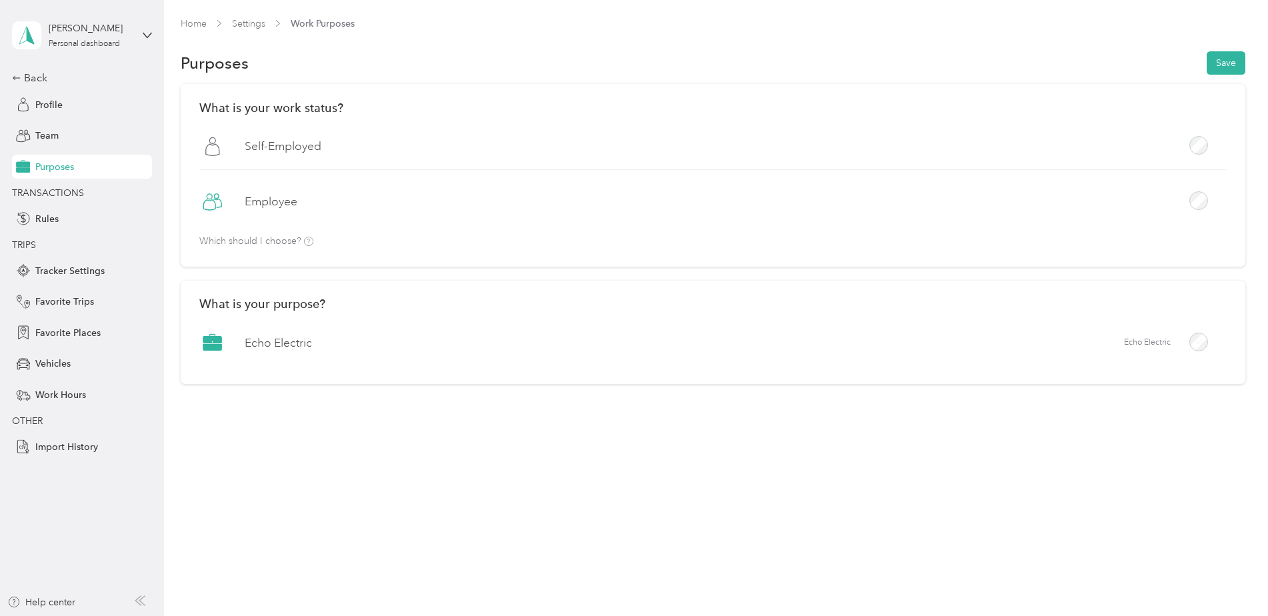
click at [1227, 50] on div "Purposes Save" at bounding box center [713, 63] width 1065 height 28
click at [1229, 59] on button "Save" at bounding box center [1226, 62] width 39 height 23
click at [41, 79] on div "Back" at bounding box center [78, 78] width 133 height 16
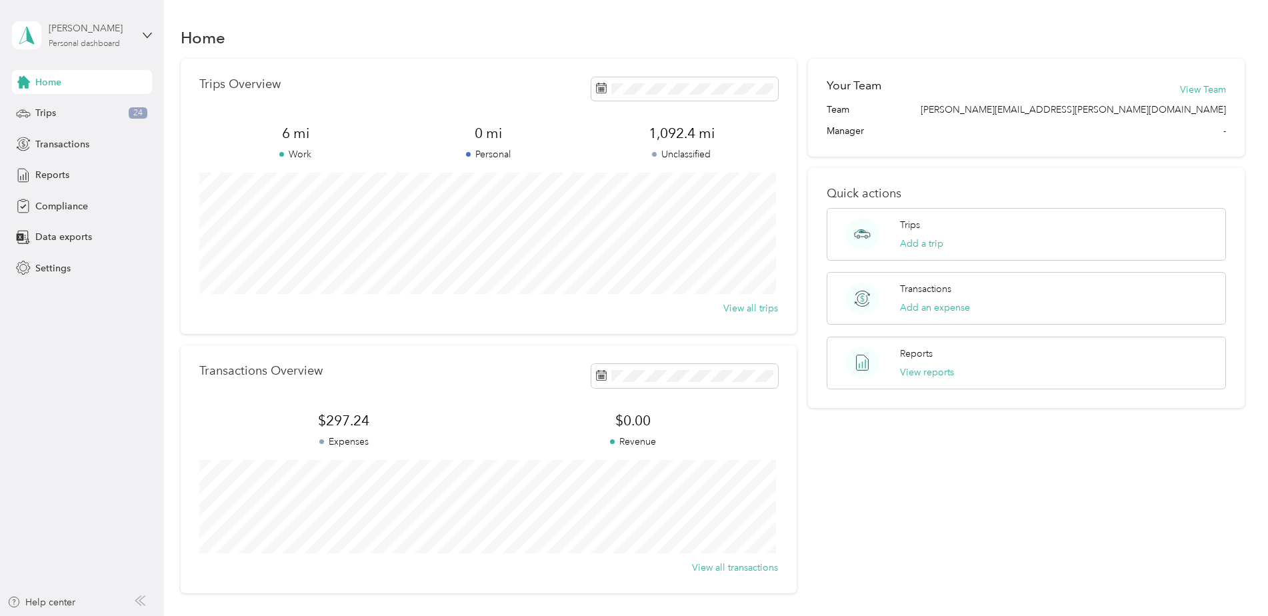
click at [114, 44] on div "Personal dashboard" at bounding box center [84, 44] width 71 height 8
click at [113, 60] on div "You’re signed in as [PERSON_NAME][EMAIL_ADDRESS][PERSON_NAME][DOMAIN_NAME] Log …" at bounding box center [227, 92] width 431 height 75
click at [143, 32] on icon at bounding box center [147, 35] width 9 height 9
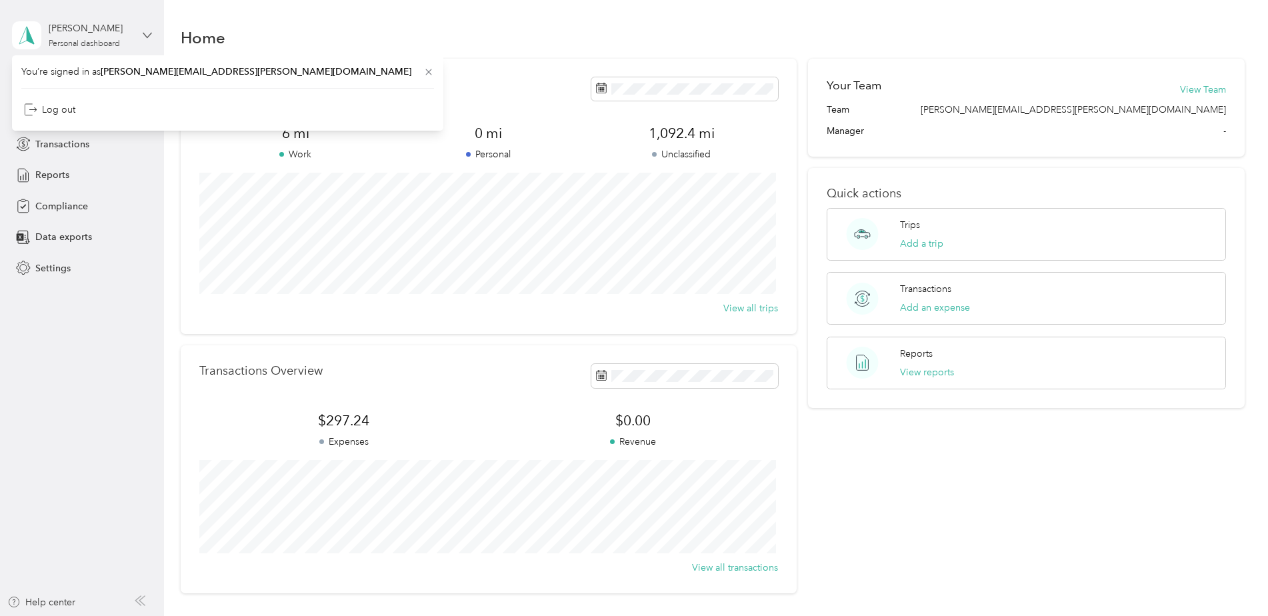
click at [149, 35] on icon at bounding box center [147, 35] width 8 height 5
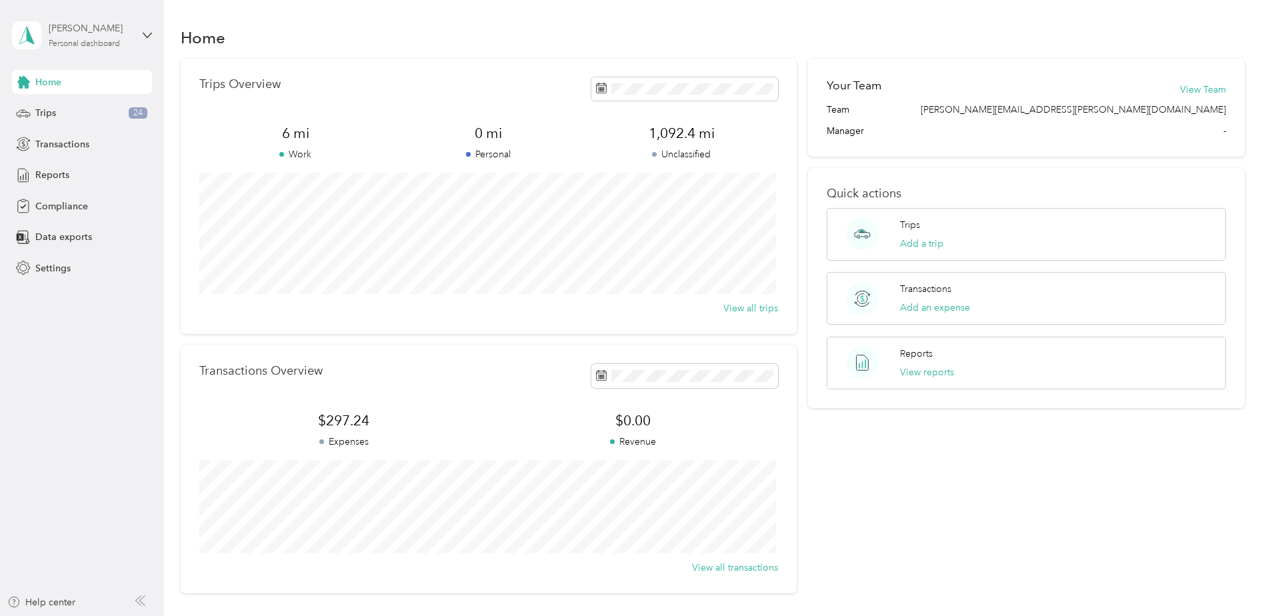
click at [93, 46] on div "Personal dashboard" at bounding box center [84, 44] width 71 height 8
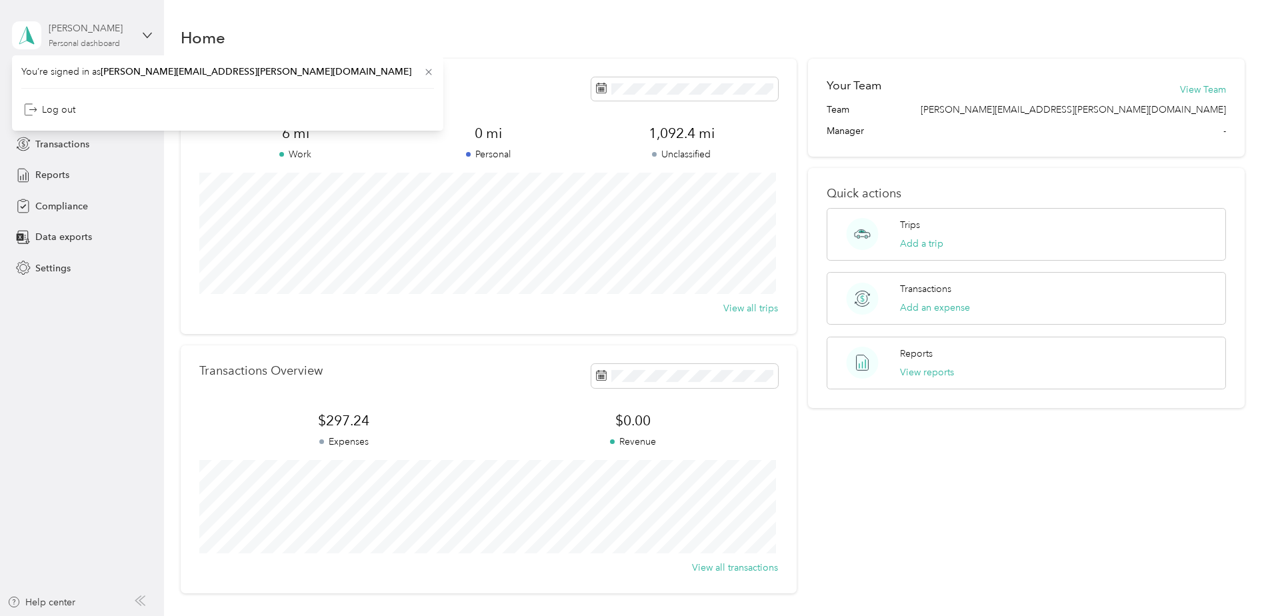
click at [83, 35] on div "[PERSON_NAME]" at bounding box center [90, 28] width 83 height 14
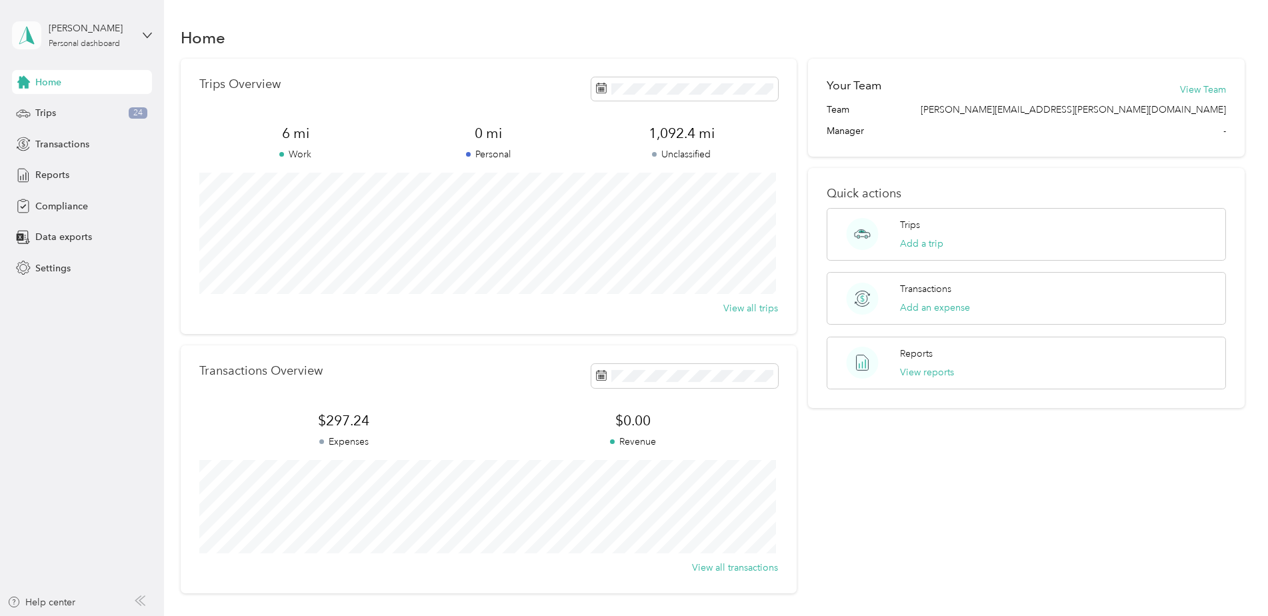
click at [29, 31] on polygon at bounding box center [30, 34] width 7 height 17
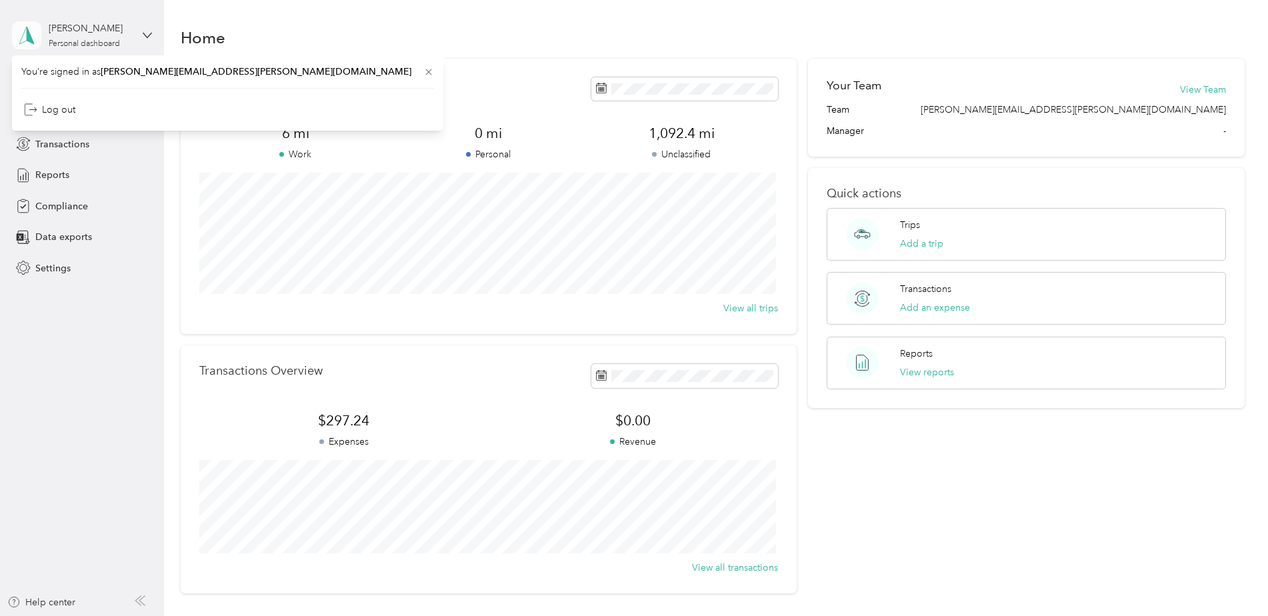
click at [28, 31] on polygon at bounding box center [30, 34] width 7 height 17
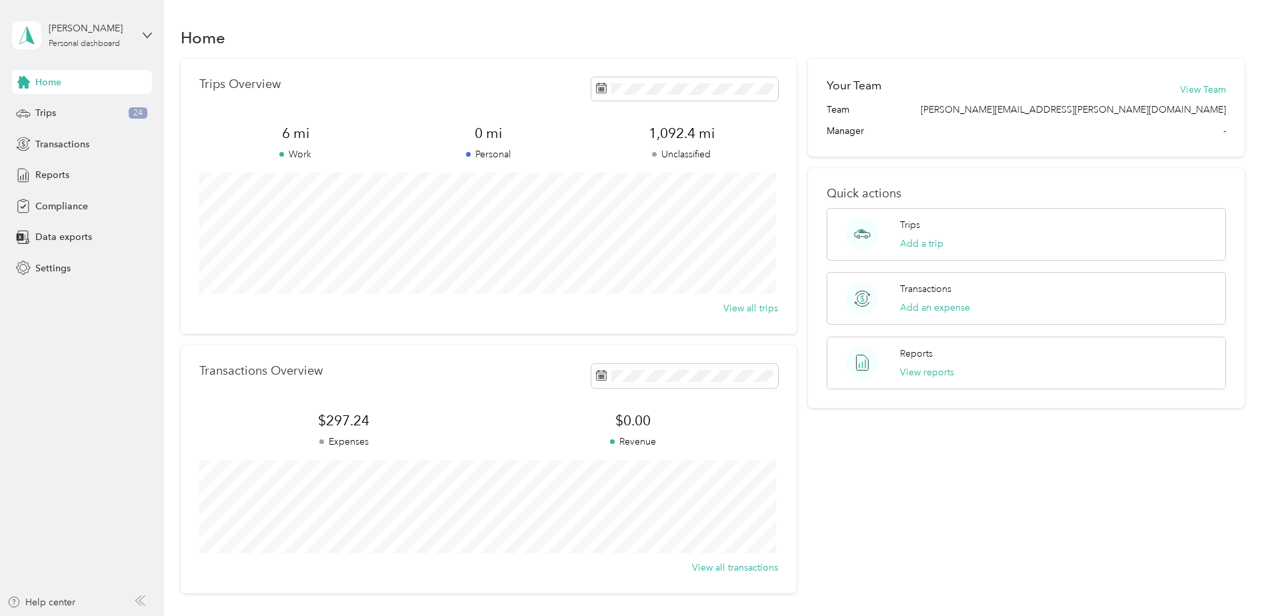
click at [45, 86] on span "Home" at bounding box center [48, 82] width 26 height 14
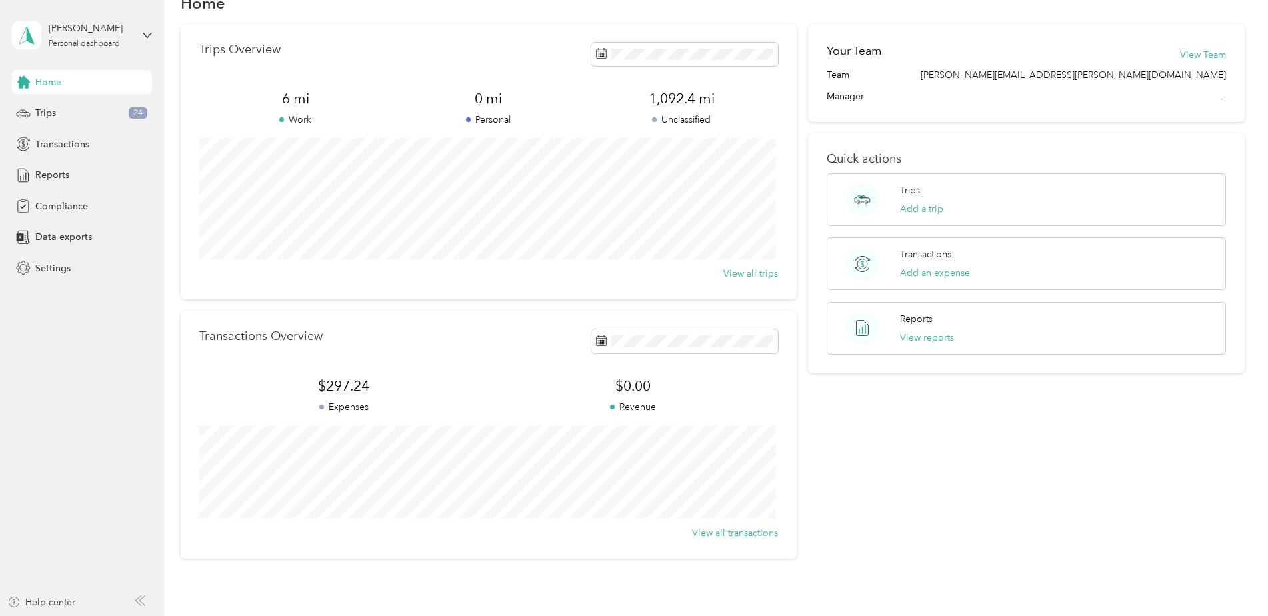
scroll to position [67, 0]
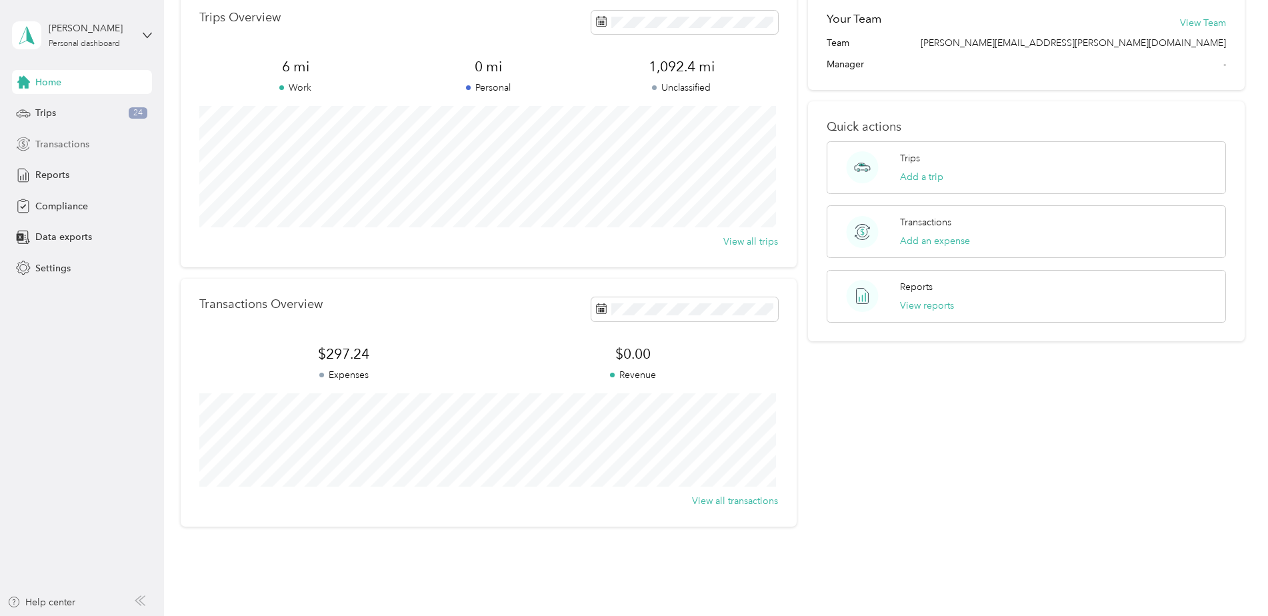
click at [61, 141] on span "Transactions" at bounding box center [62, 144] width 54 height 14
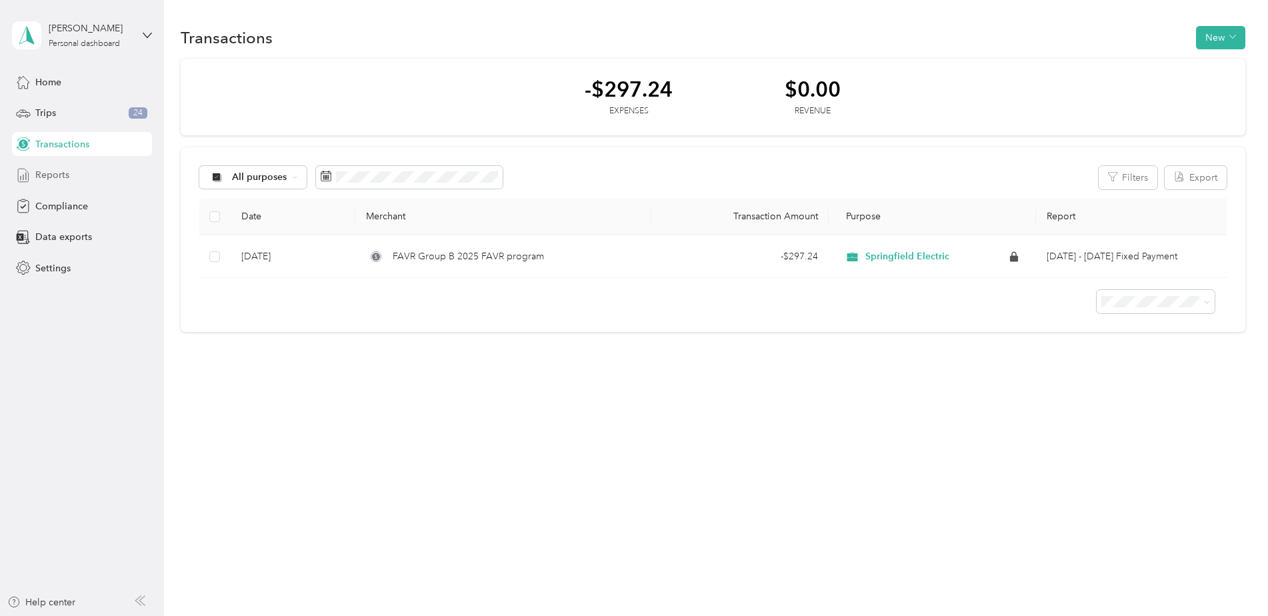
click at [62, 175] on span "Reports" at bounding box center [52, 175] width 34 height 14
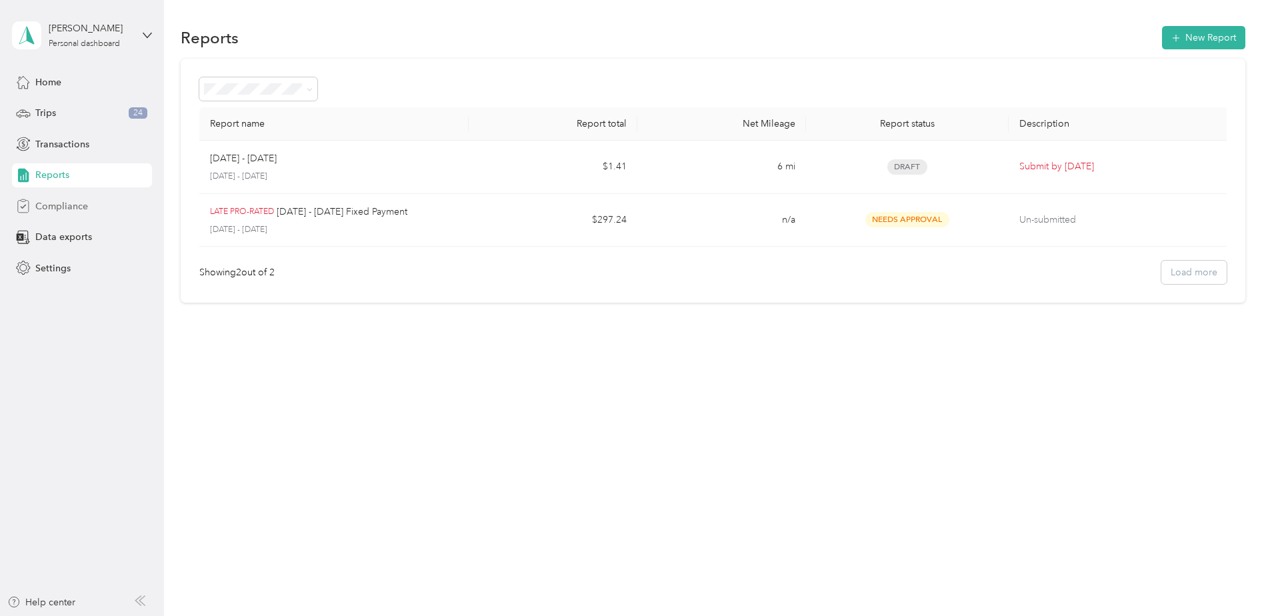
click at [65, 214] on div "Compliance" at bounding box center [82, 206] width 140 height 24
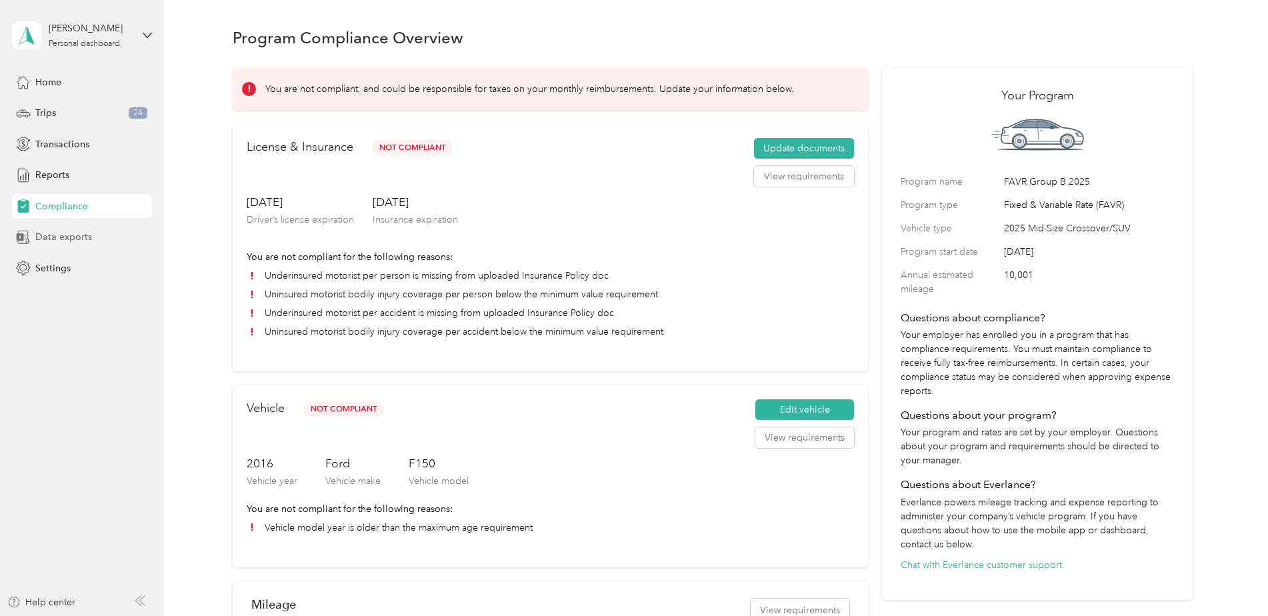
click at [65, 245] on div "Data exports" at bounding box center [82, 237] width 140 height 24
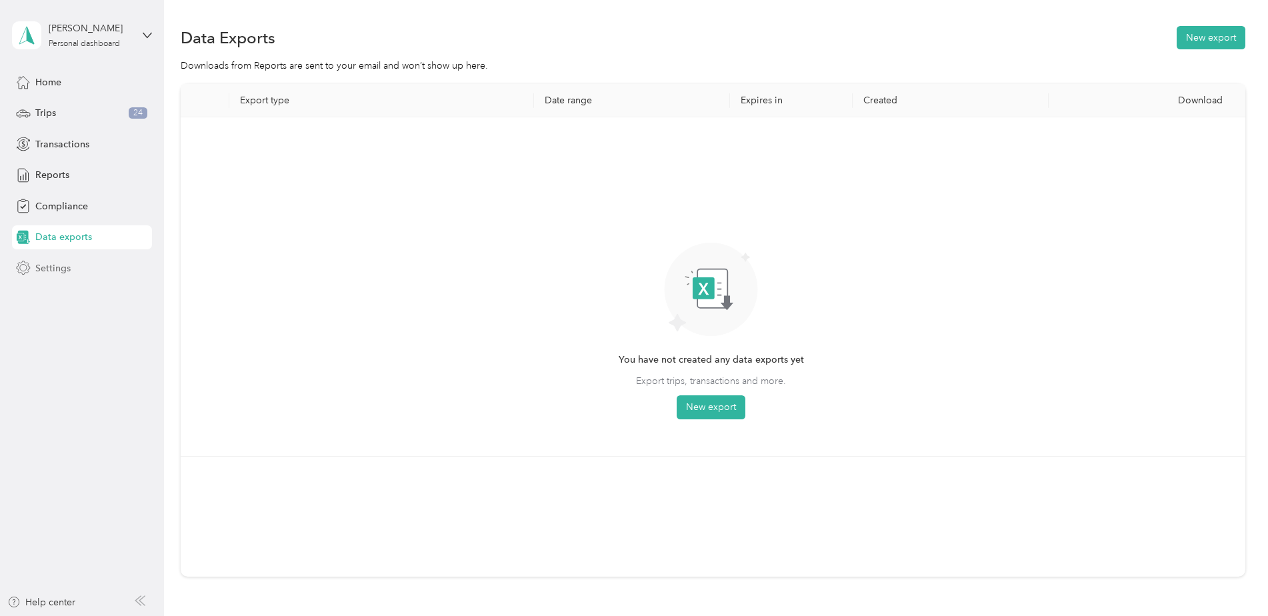
click at [54, 273] on span "Settings" at bounding box center [52, 268] width 35 height 14
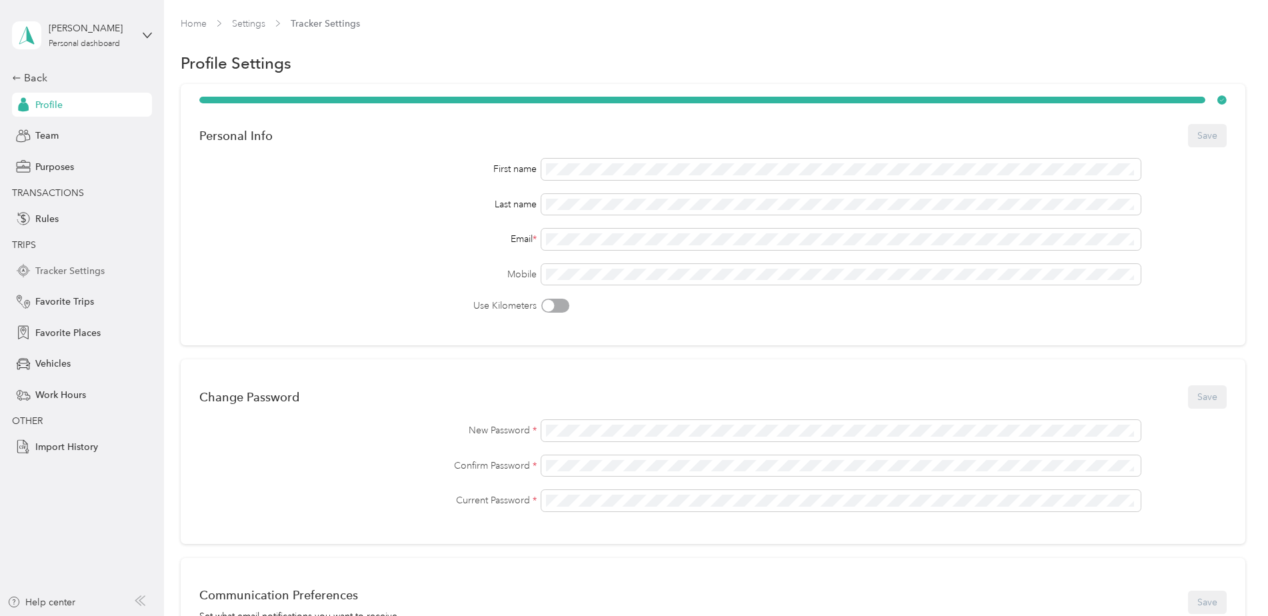
click at [76, 271] on span "Tracker Settings" at bounding box center [69, 271] width 69 height 14
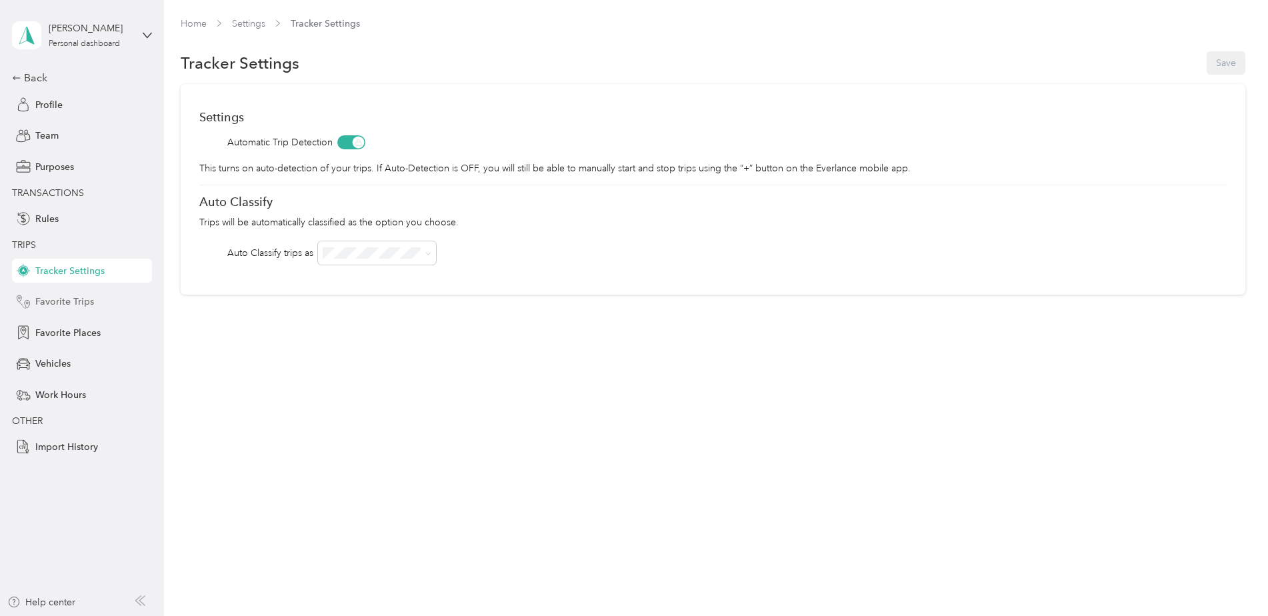
click at [66, 303] on span "Favorite Trips" at bounding box center [64, 302] width 59 height 14
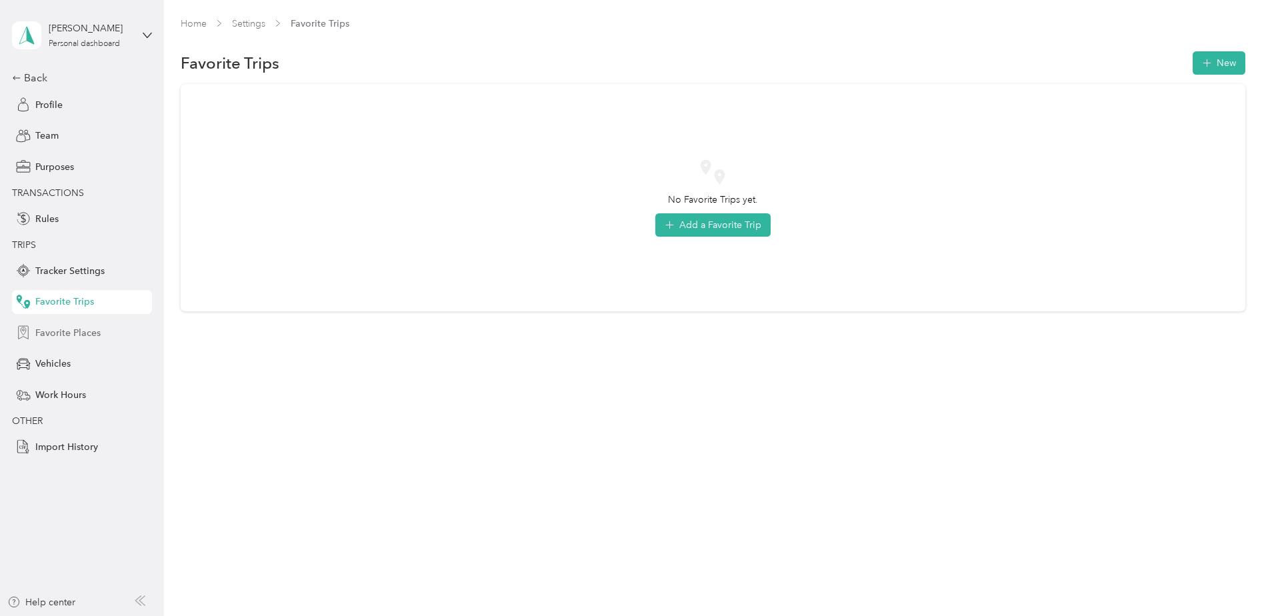
click at [62, 327] on span "Favorite Places" at bounding box center [67, 333] width 65 height 14
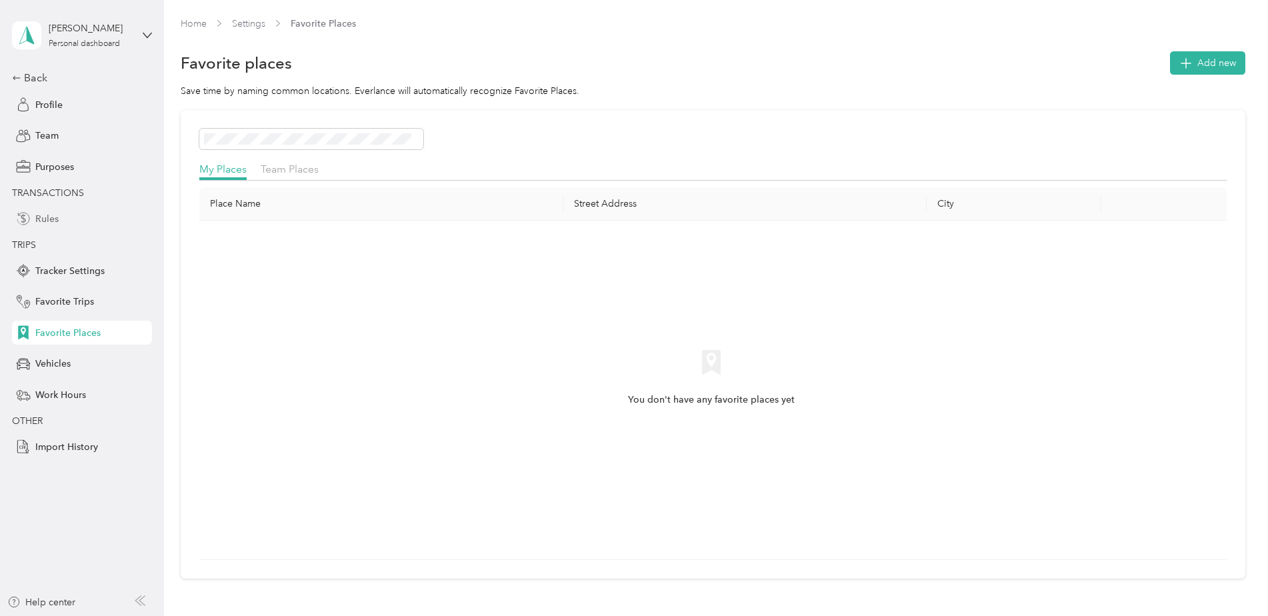
click at [58, 217] on span "Rules" at bounding box center [46, 219] width 23 height 14
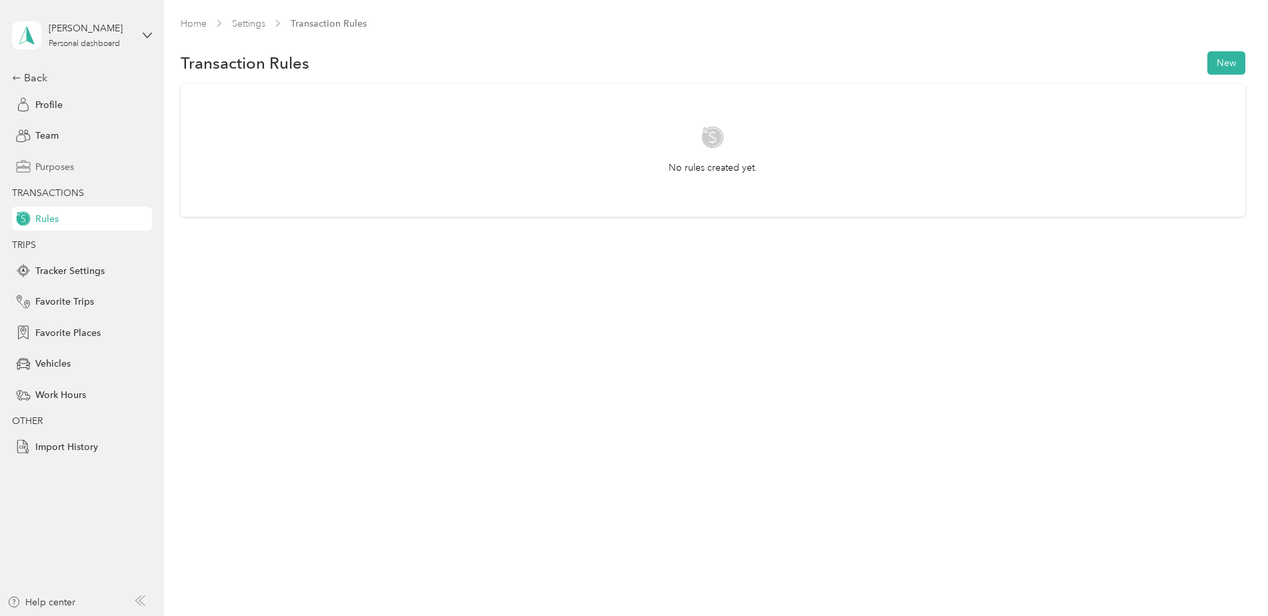
click at [46, 165] on span "Purposes" at bounding box center [54, 167] width 39 height 14
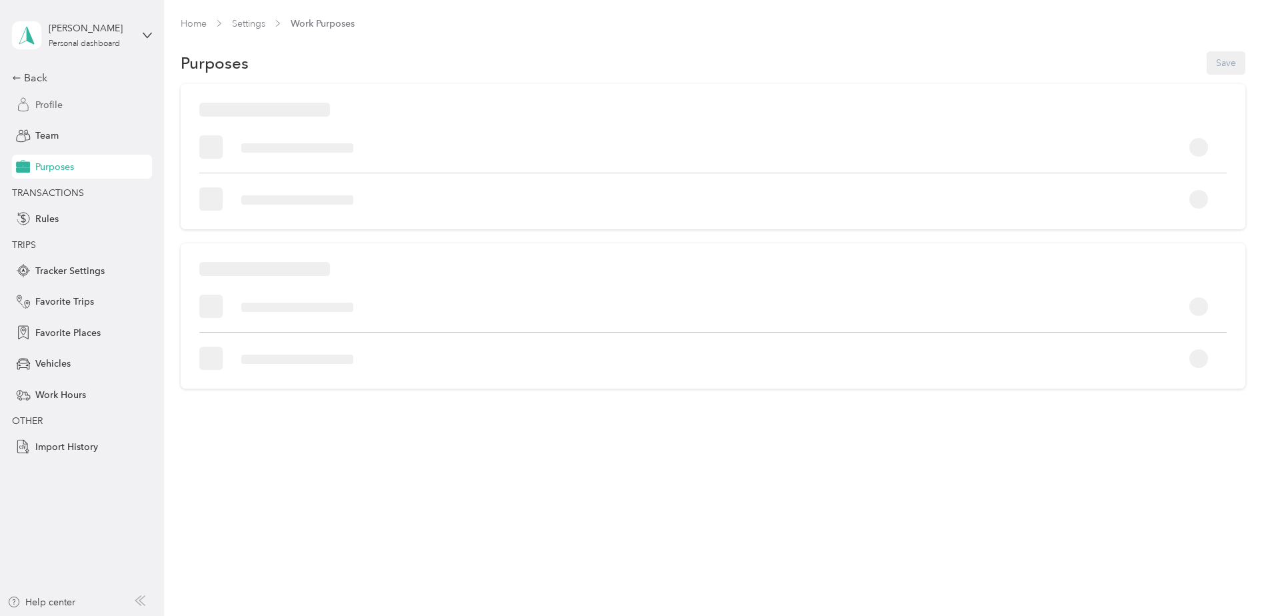
click at [42, 100] on span "Profile" at bounding box center [48, 105] width 27 height 14
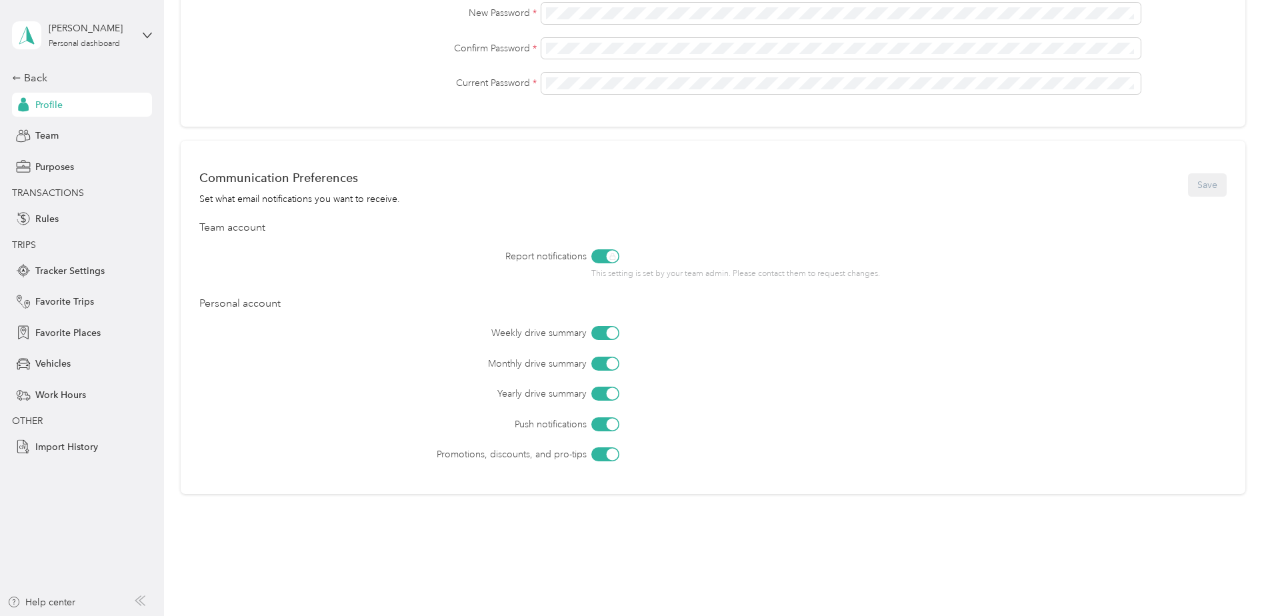
scroll to position [447, 0]
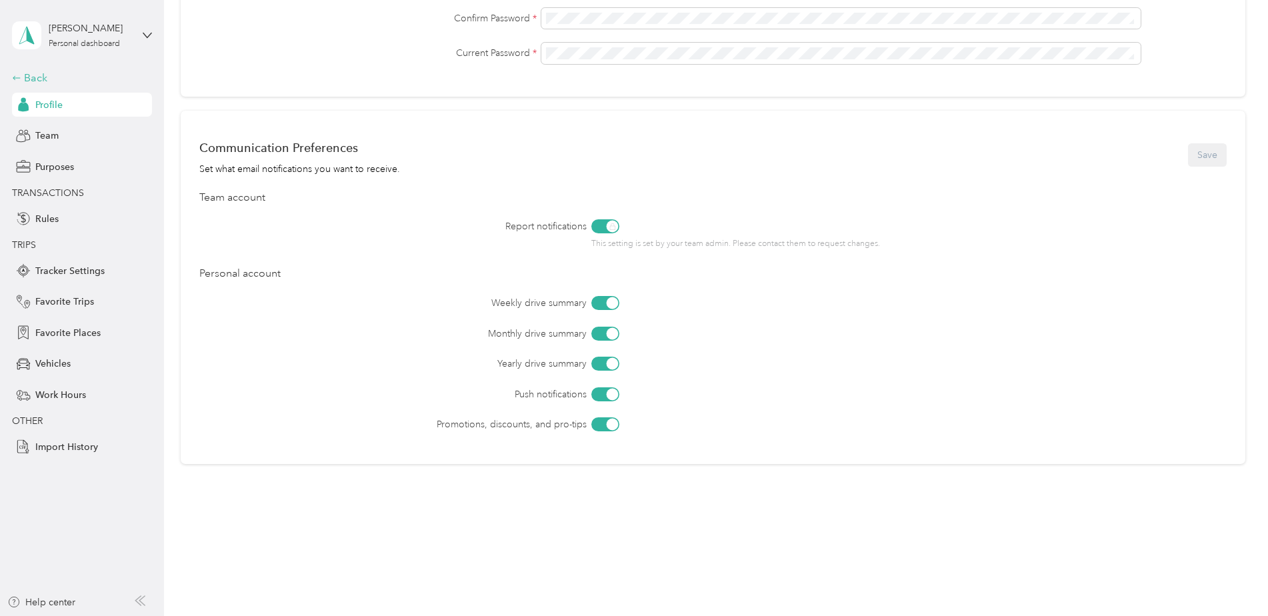
click at [21, 73] on div "Back" at bounding box center [78, 78] width 133 height 16
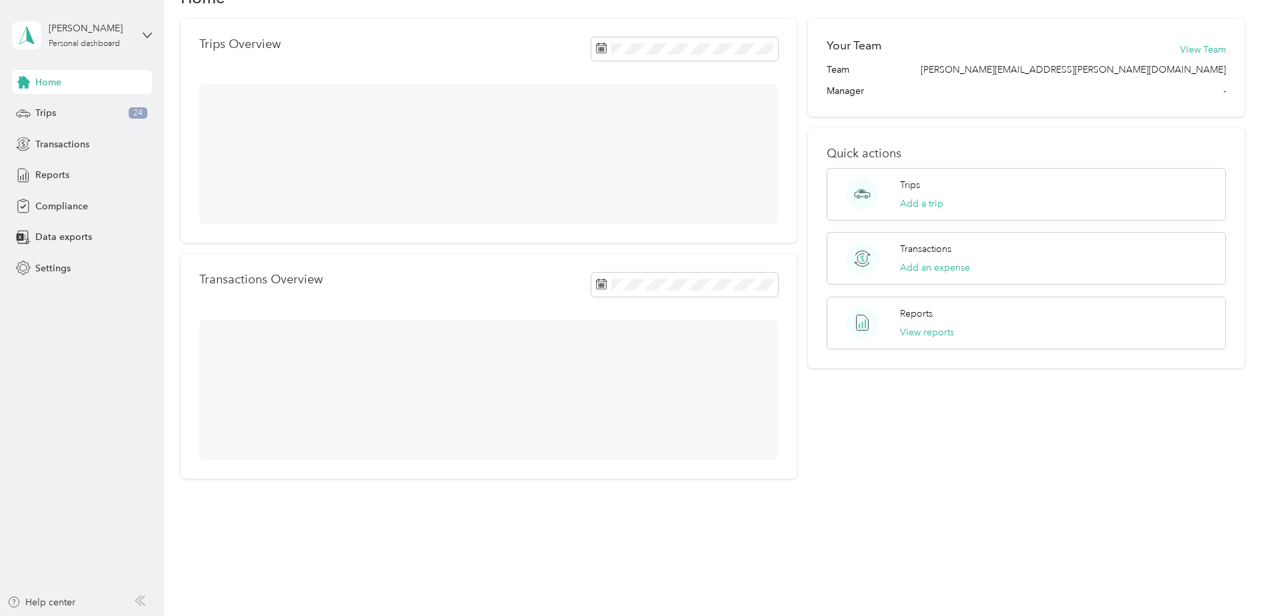
scroll to position [115, 0]
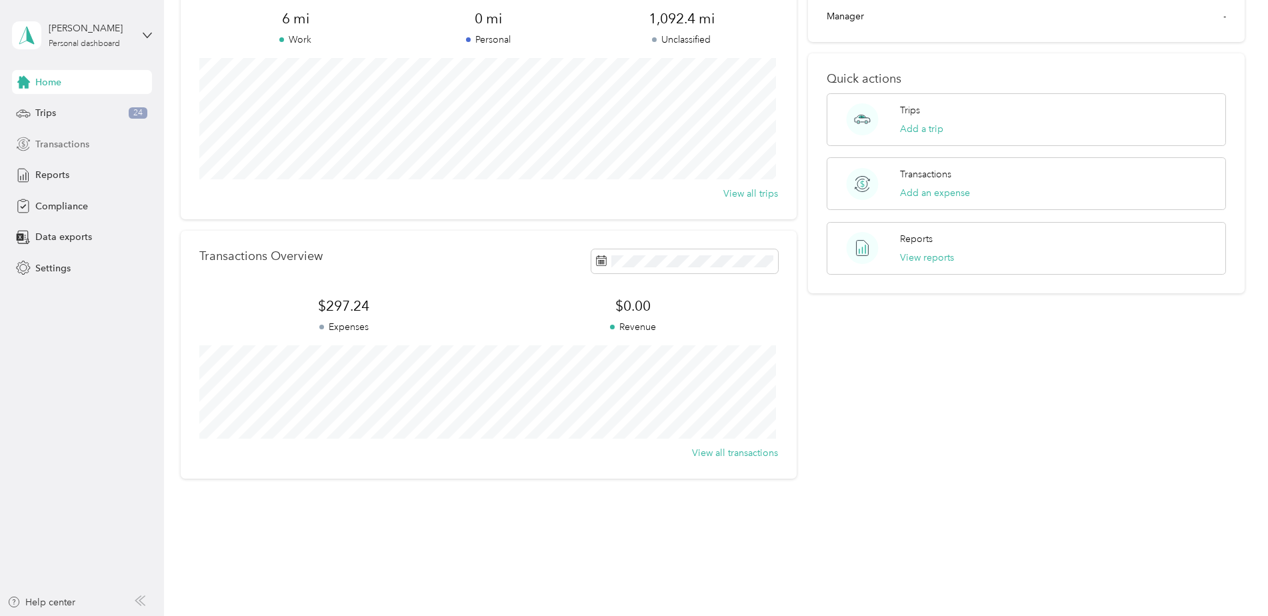
click at [79, 146] on span "Transactions" at bounding box center [62, 144] width 54 height 14
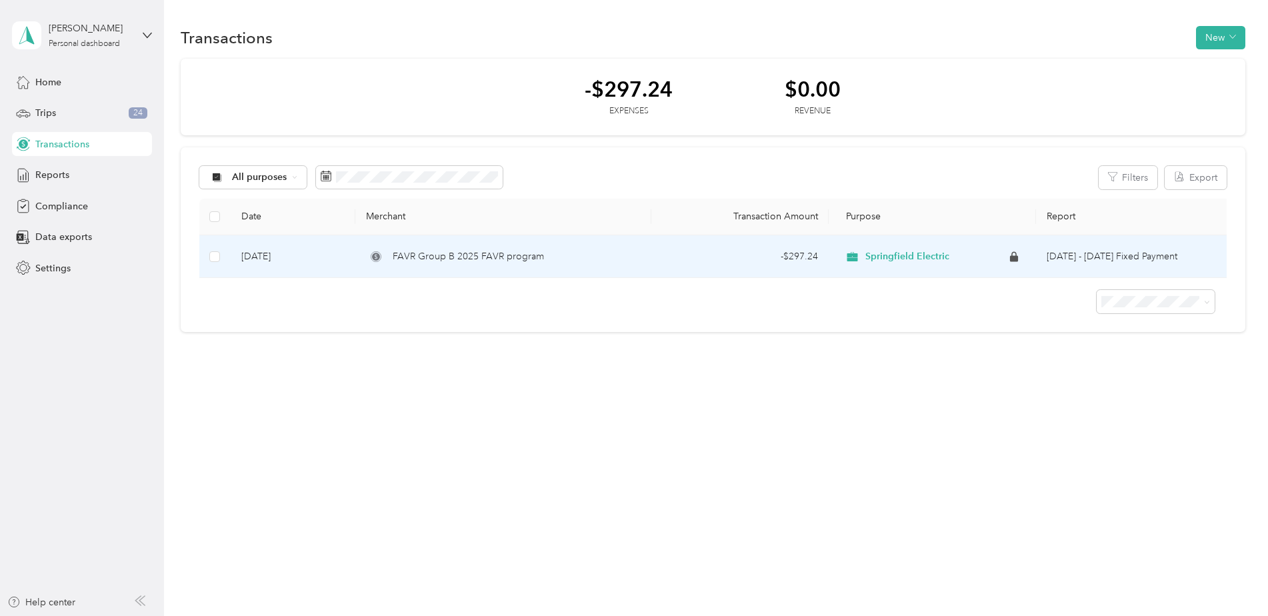
click at [291, 252] on td "[DATE]" at bounding box center [293, 256] width 124 height 43
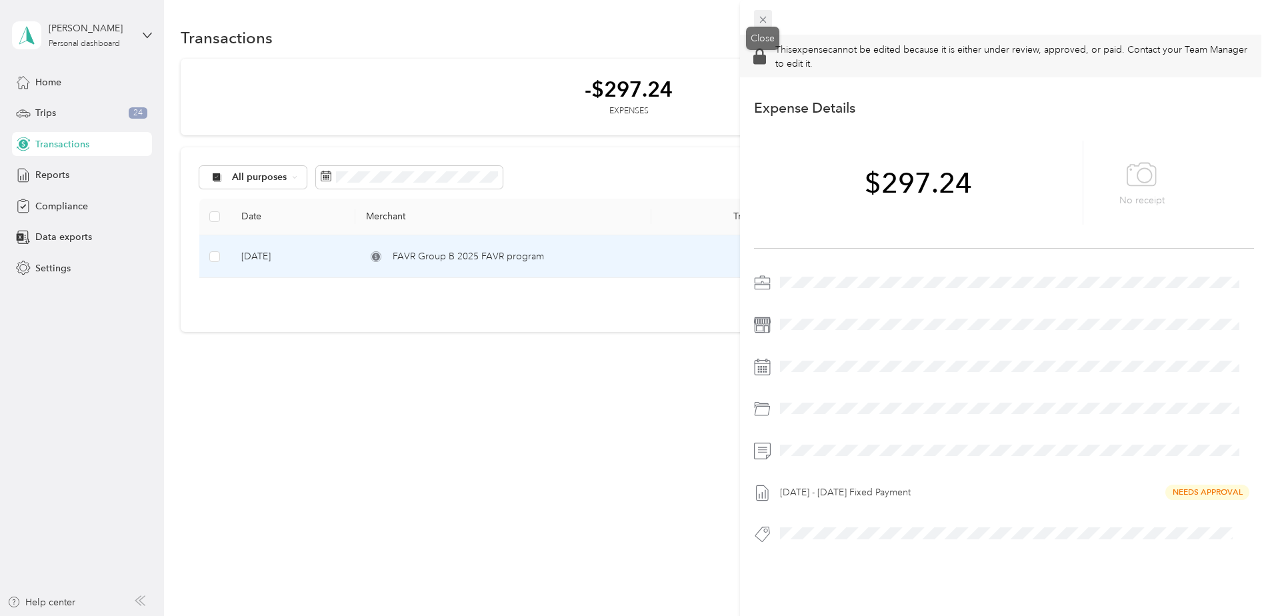
click at [764, 16] on icon at bounding box center [762, 19] width 11 height 11
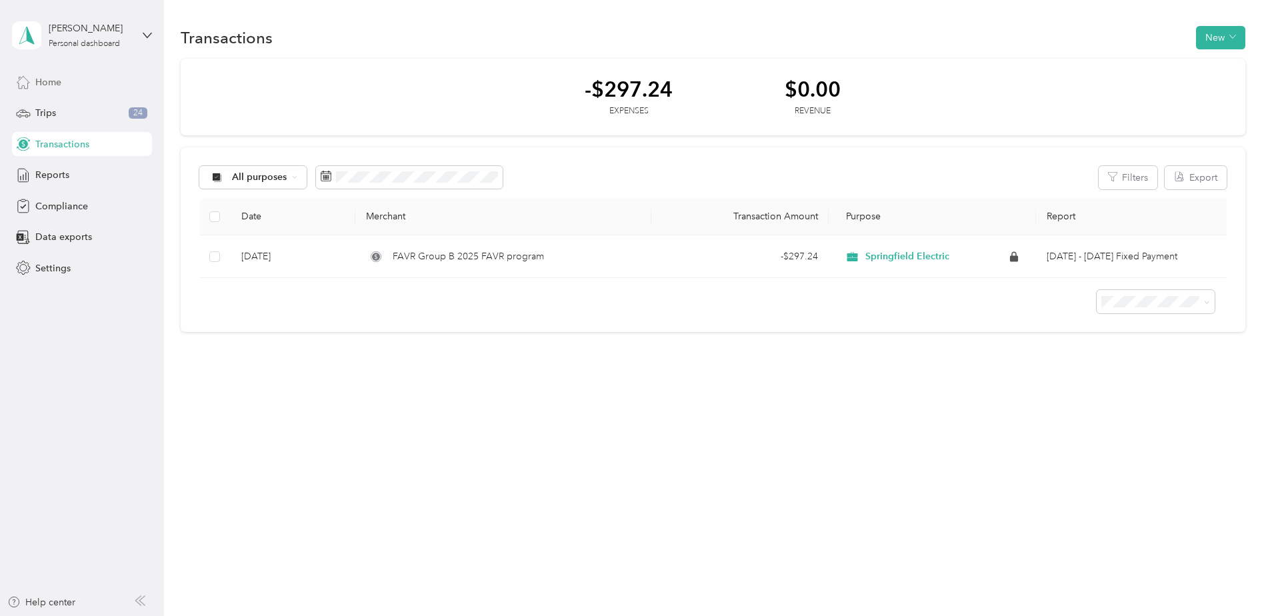
click at [85, 86] on div "Home" at bounding box center [82, 82] width 140 height 24
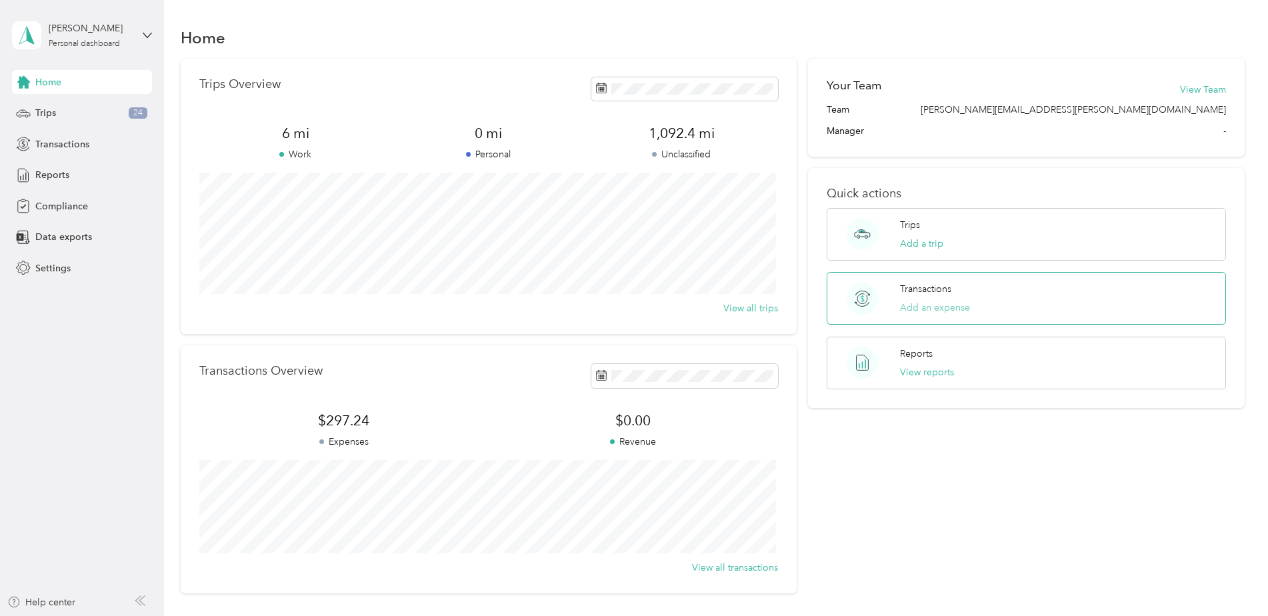
click at [956, 306] on button "Add an expense" at bounding box center [935, 308] width 70 height 14
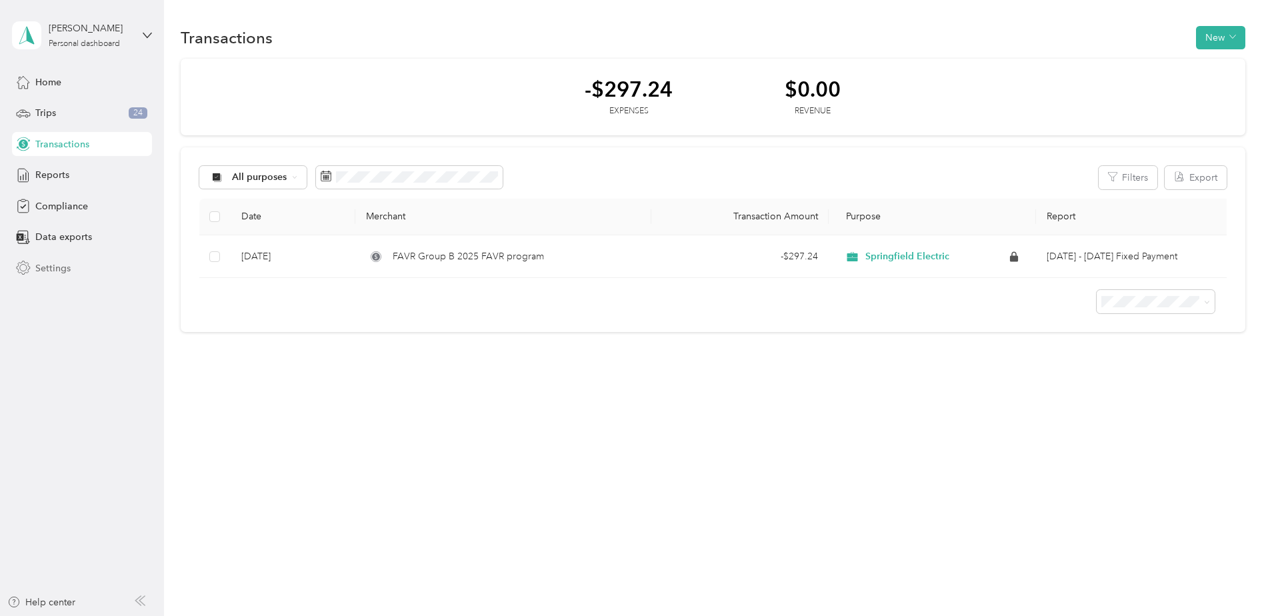
click at [76, 273] on div "Settings" at bounding box center [82, 268] width 140 height 24
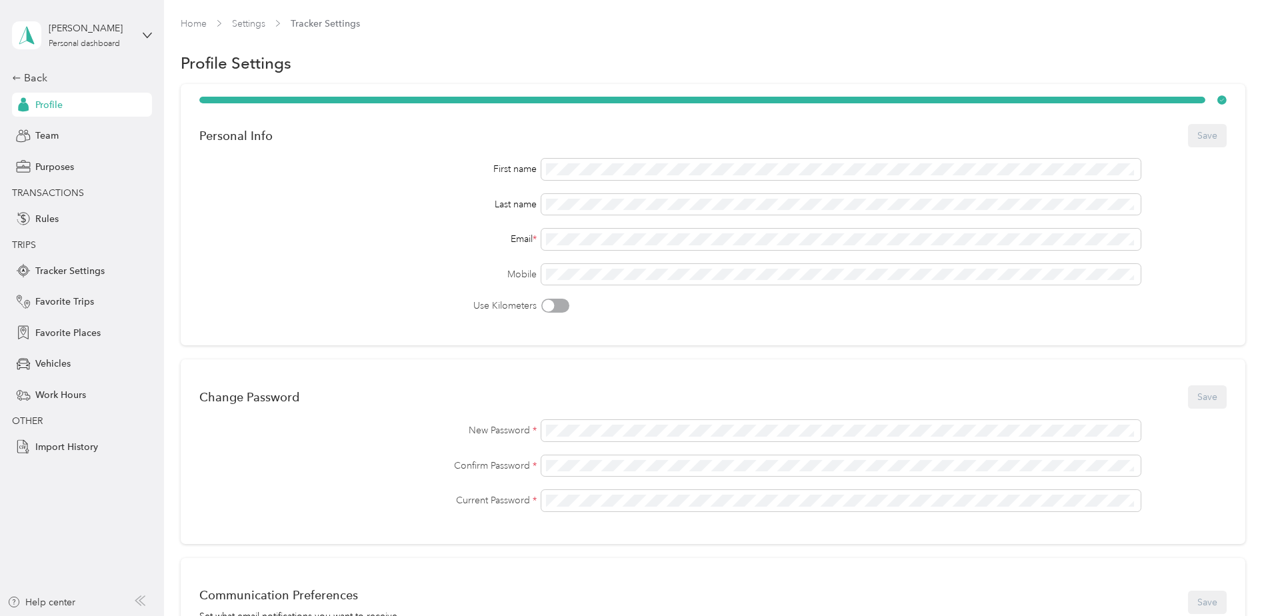
click at [80, 103] on div "Profile" at bounding box center [82, 105] width 140 height 24
click at [68, 141] on div "Team" at bounding box center [82, 136] width 140 height 24
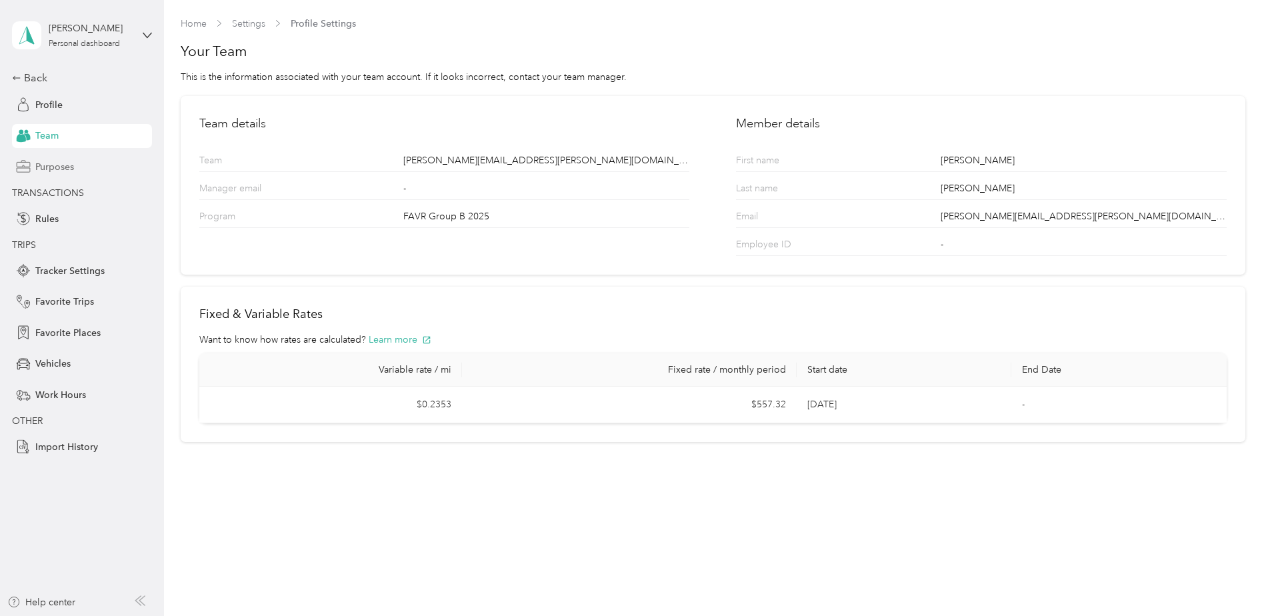
click at [77, 171] on div "Purposes" at bounding box center [82, 167] width 140 height 24
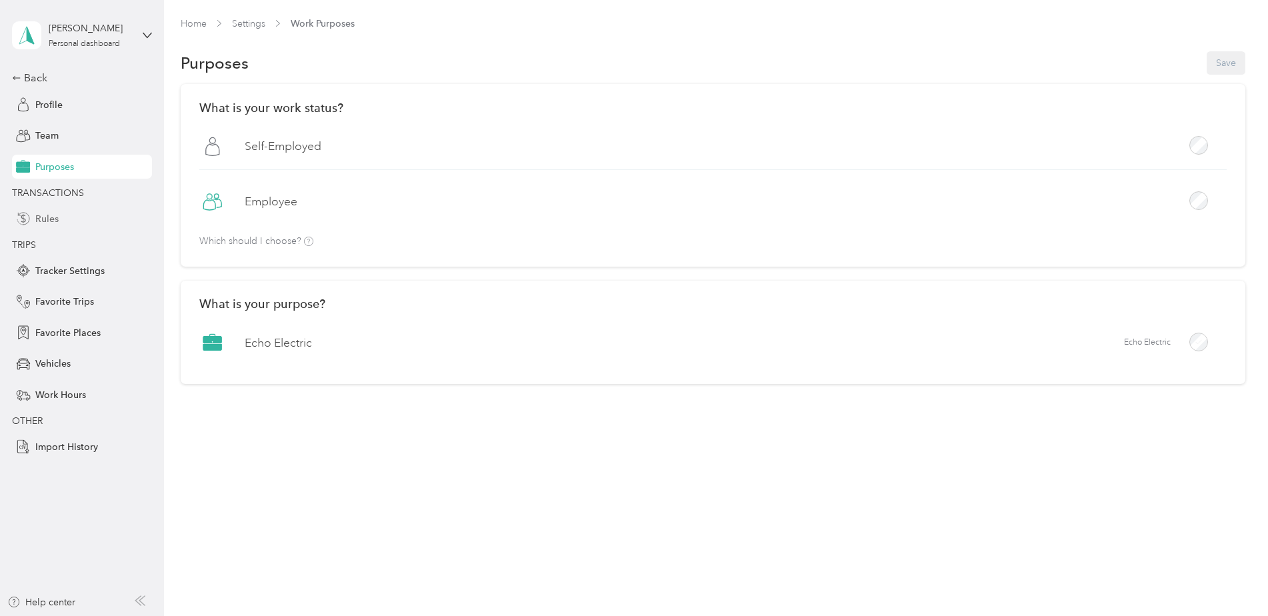
click at [64, 222] on div "Rules" at bounding box center [82, 219] width 140 height 24
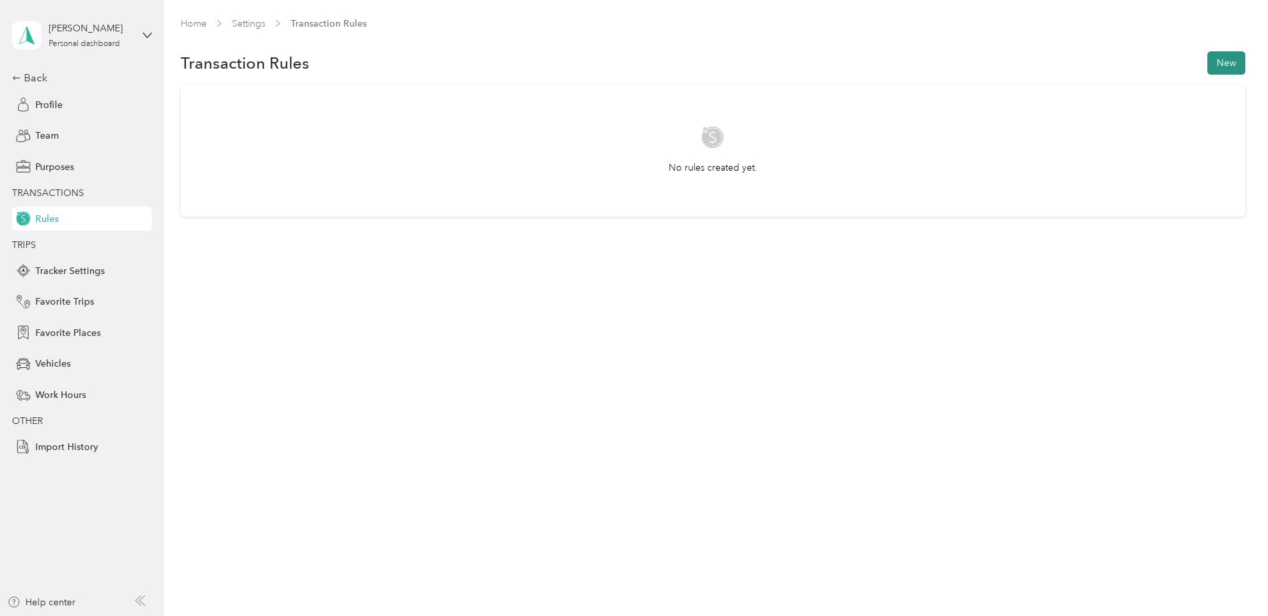
click at [1235, 64] on button "New" at bounding box center [1226, 62] width 38 height 23
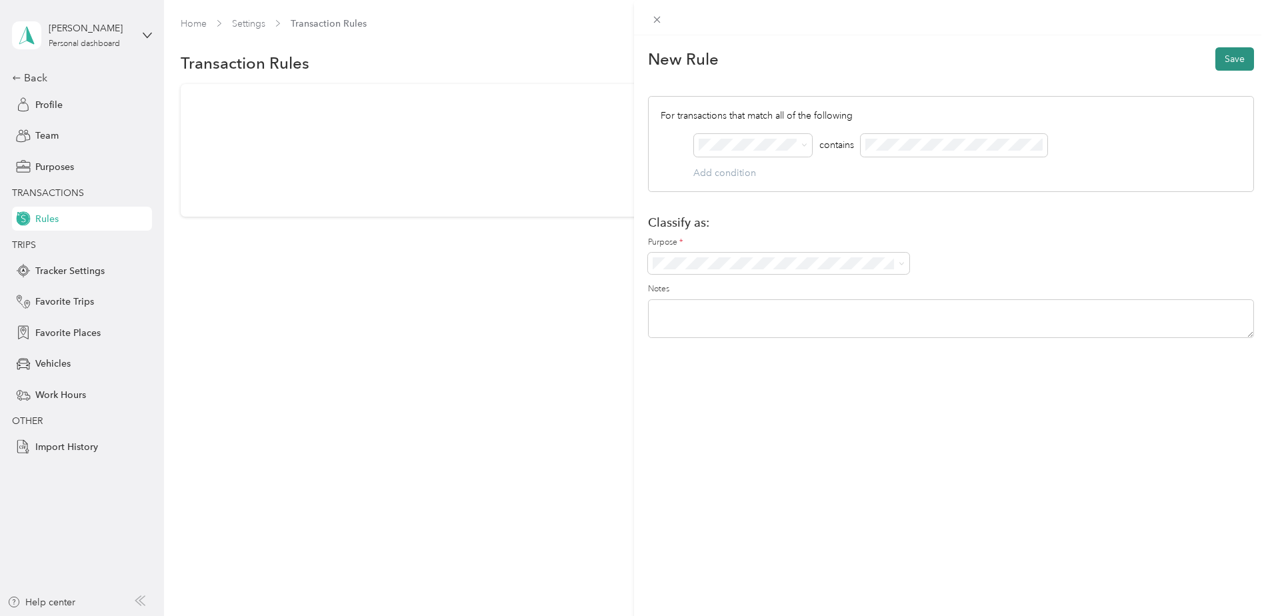
click at [1224, 68] on button "Save" at bounding box center [1234, 58] width 39 height 23
click at [1215, 57] on button "Save" at bounding box center [1234, 58] width 39 height 23
click at [648, 20] on span at bounding box center [657, 19] width 19 height 19
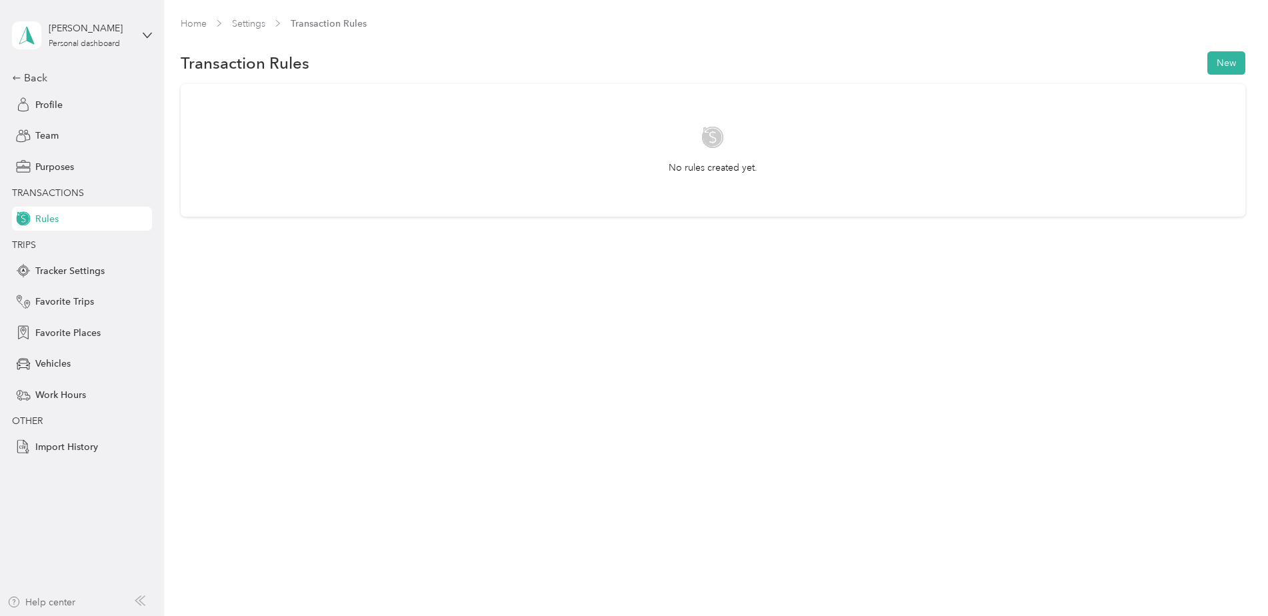
click at [47, 605] on div "Help center" at bounding box center [41, 602] width 68 height 14
click at [40, 73] on div "Back" at bounding box center [78, 78] width 133 height 16
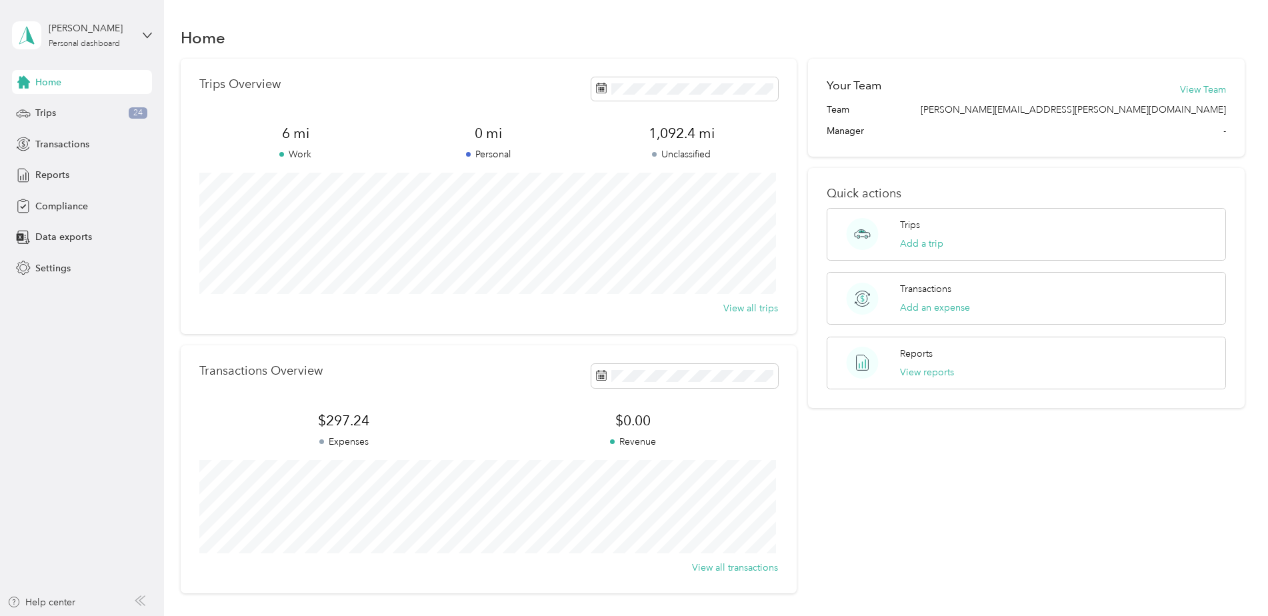
click at [55, 79] on span "Home" at bounding box center [48, 82] width 26 height 14
click at [57, 269] on span "Settings" at bounding box center [52, 268] width 35 height 14
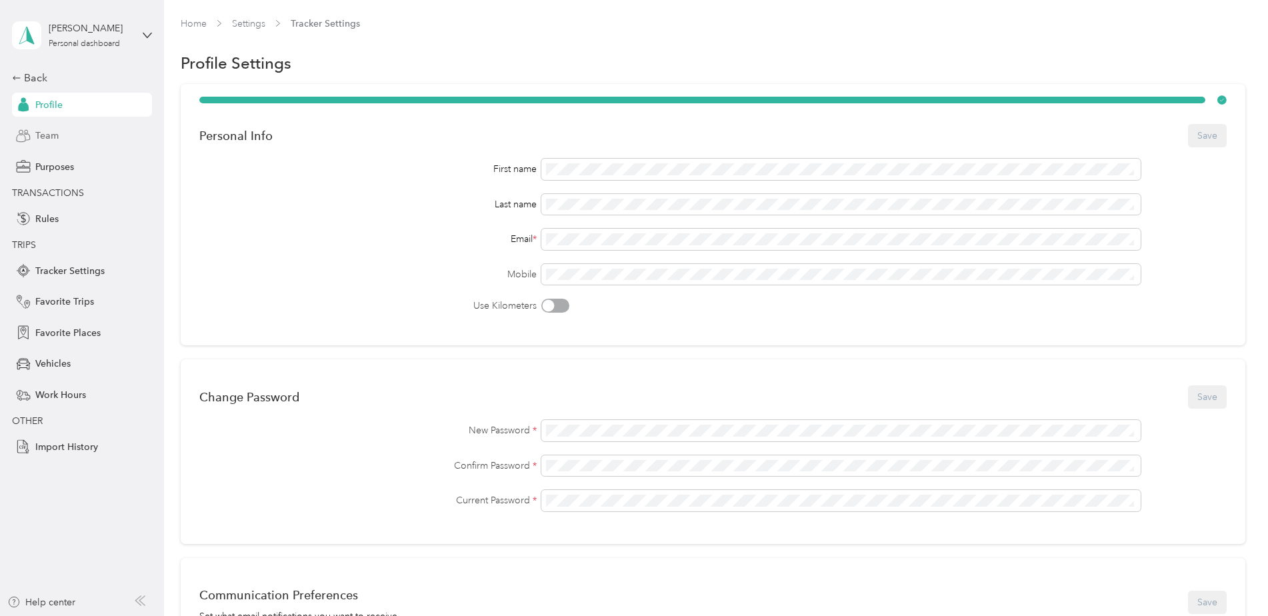
click at [74, 127] on div "Team" at bounding box center [82, 136] width 140 height 24
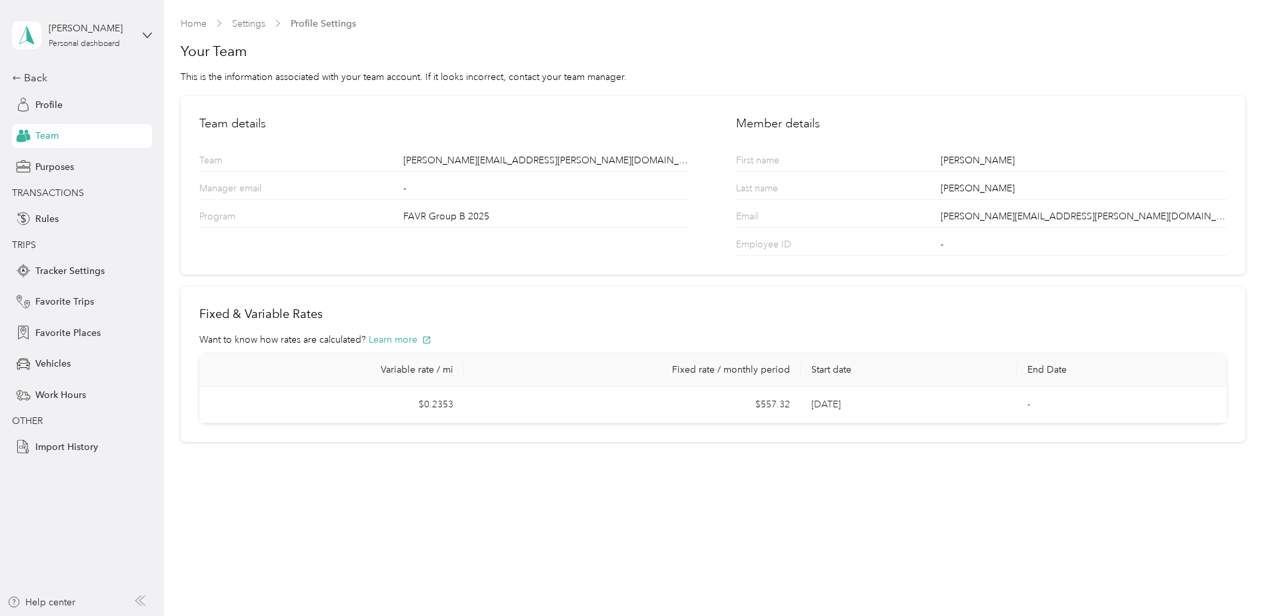
click at [712, 372] on th "Fixed rate / monthly period" at bounding box center [632, 369] width 337 height 33
click at [25, 85] on div "Back" at bounding box center [78, 78] width 133 height 16
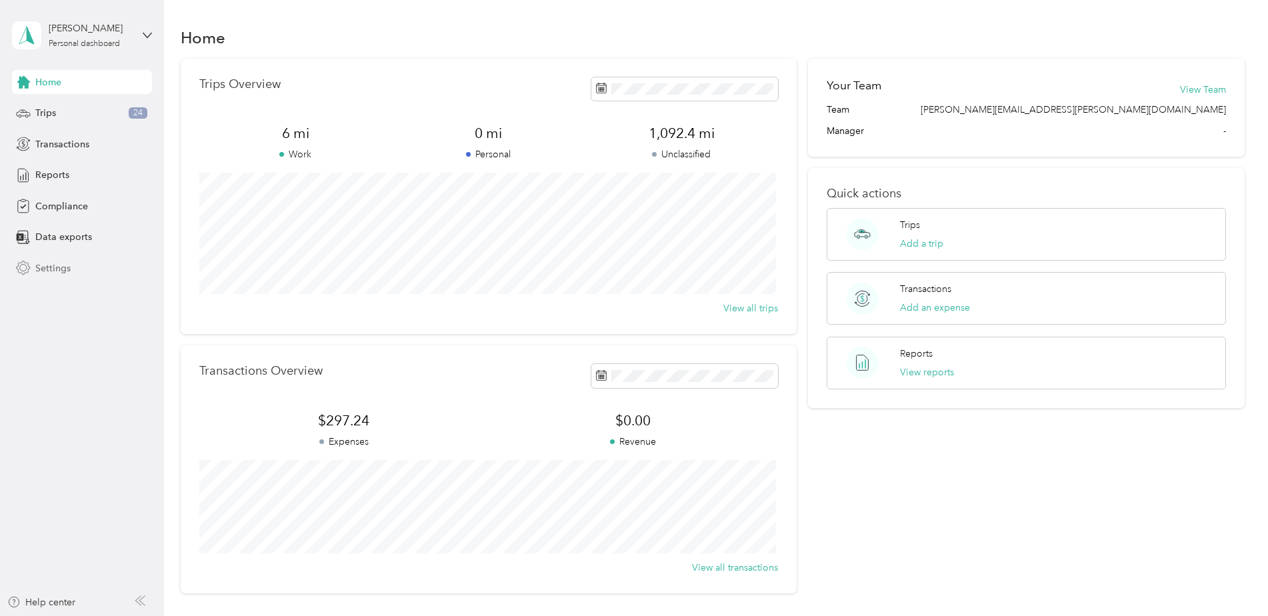
click at [53, 269] on span "Settings" at bounding box center [52, 268] width 35 height 14
